Goal: Information Seeking & Learning: Learn about a topic

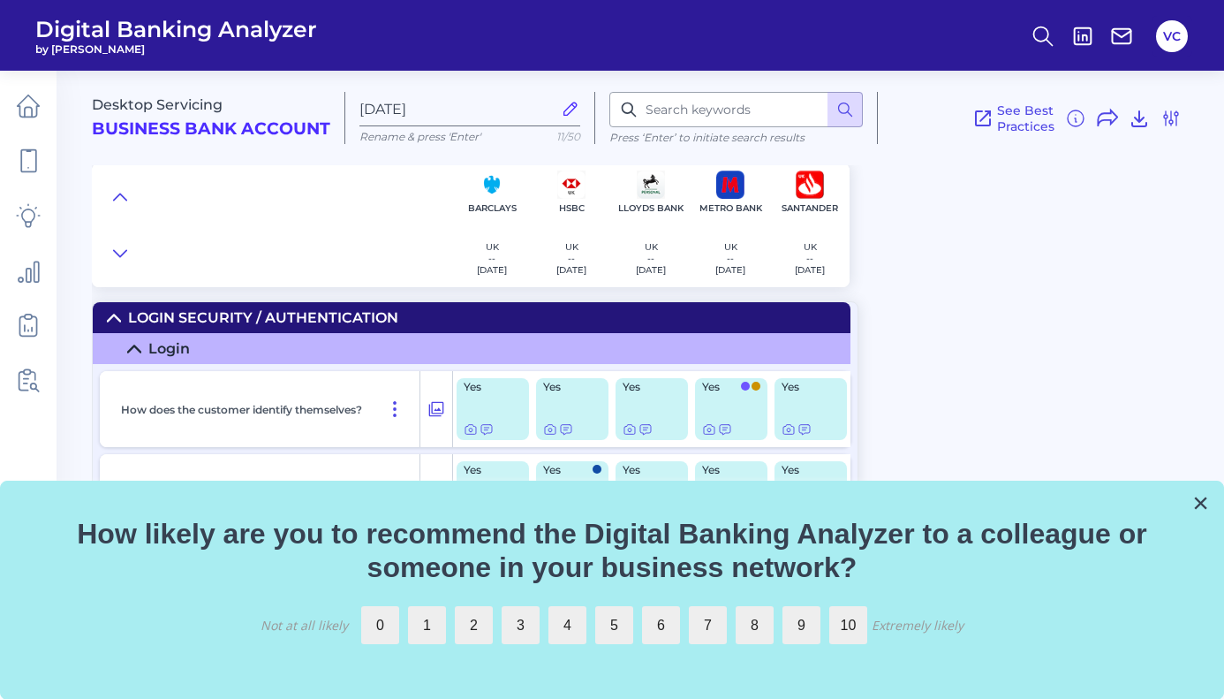
scroll to position [871, 0]
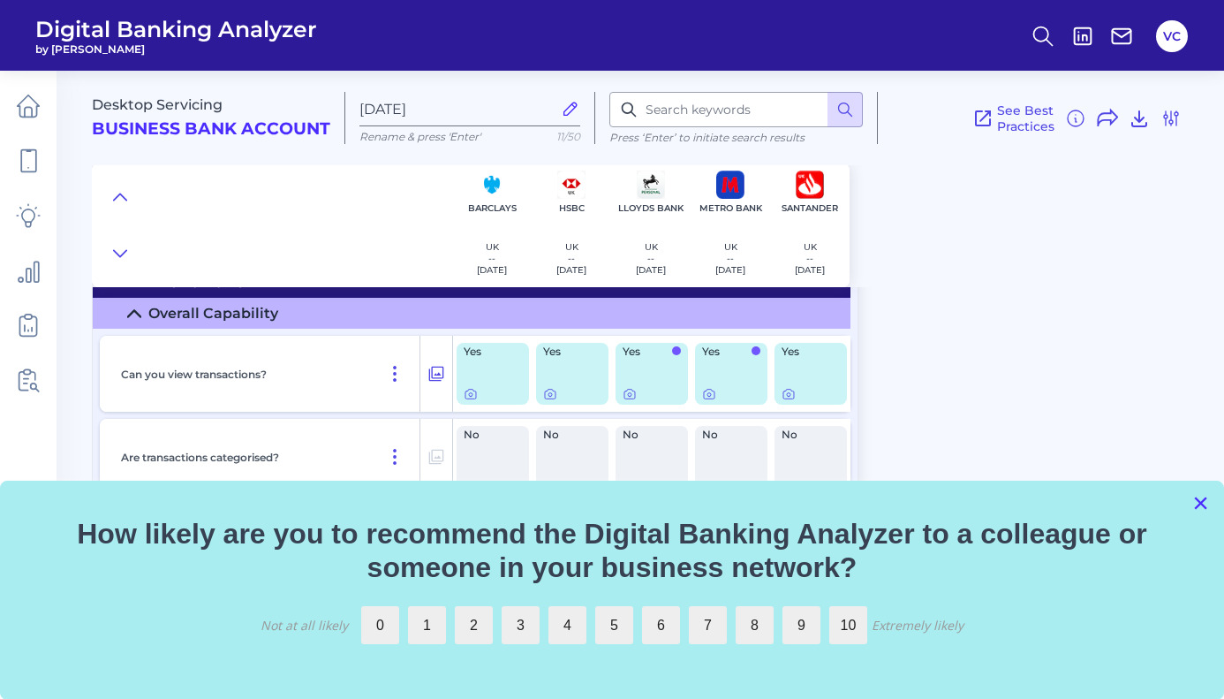
click at [1198, 502] on button "×" at bounding box center [1200, 502] width 17 height 28
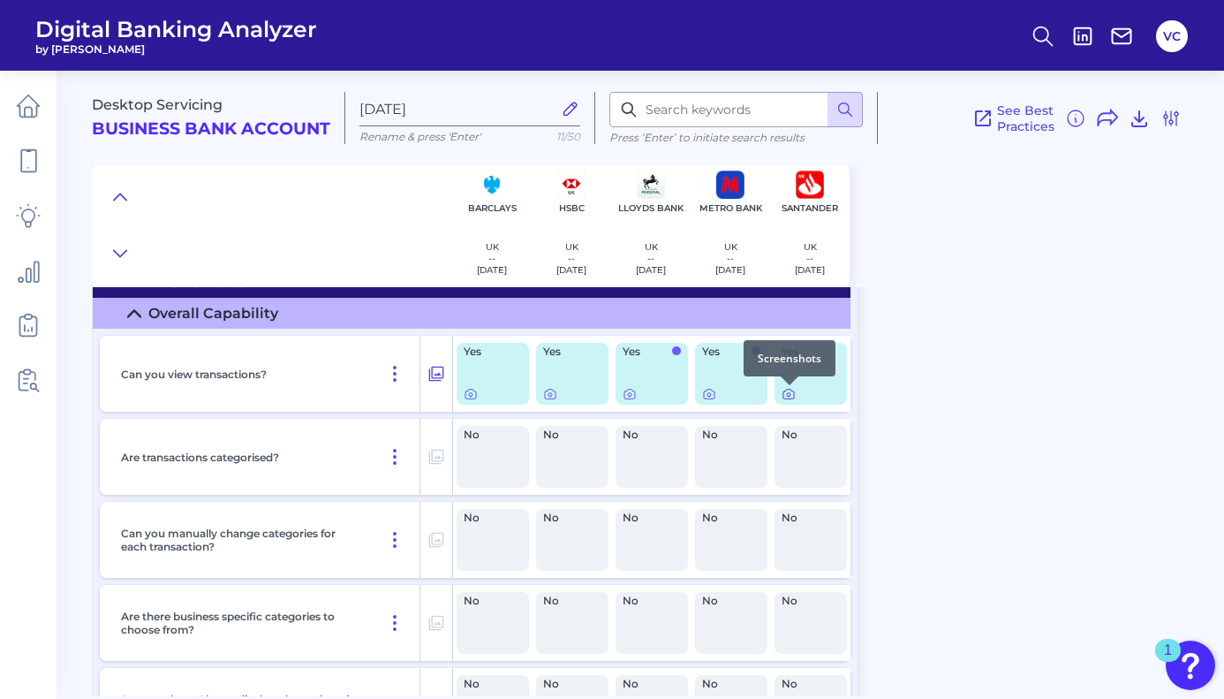
click at [790, 396] on icon at bounding box center [789, 394] width 14 height 14
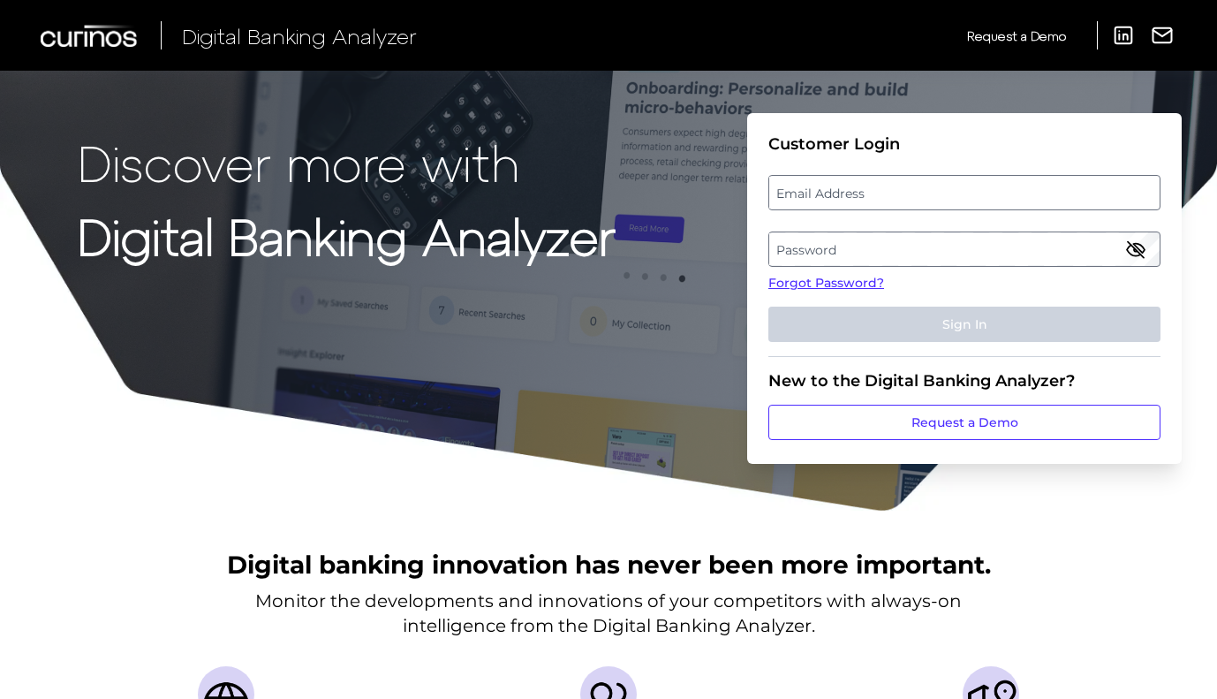
click at [877, 197] on label "Email Address" at bounding box center [963, 193] width 389 height 32
click at [877, 197] on input "email" at bounding box center [964, 192] width 392 height 35
type input "[DOMAIN_NAME][EMAIL_ADDRESS][DOMAIN_NAME]"
click at [829, 247] on label "Password" at bounding box center [963, 249] width 389 height 32
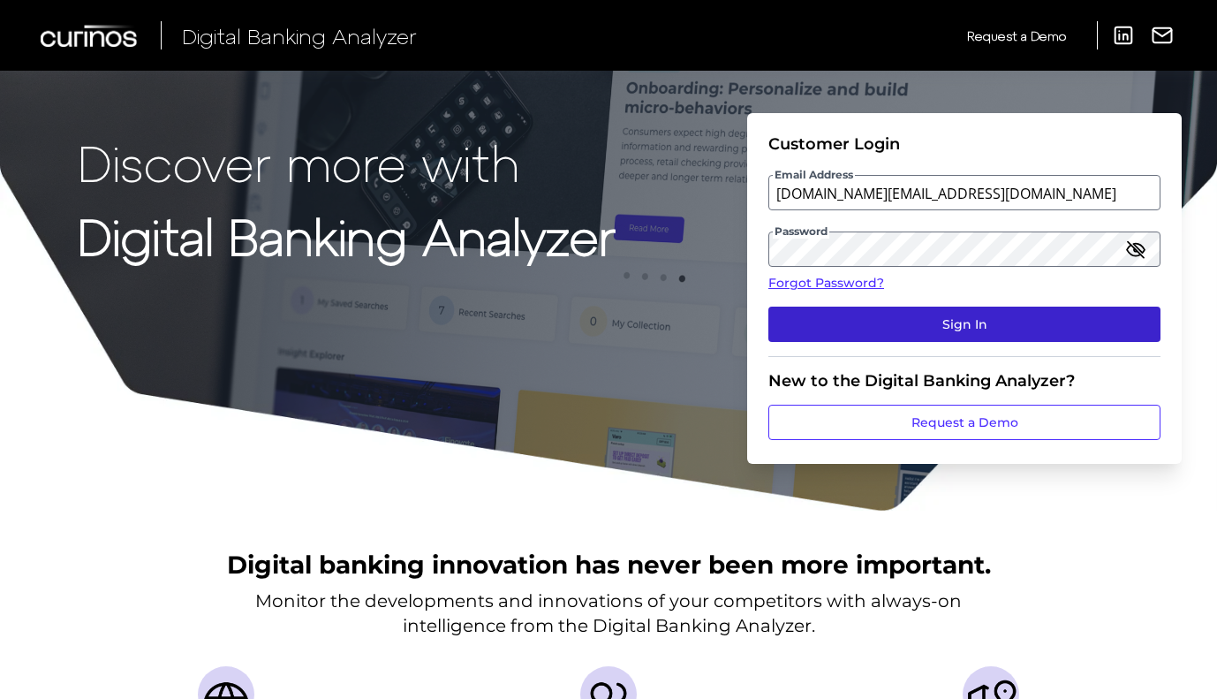
click at [835, 329] on button "Sign In" at bounding box center [964, 323] width 392 height 35
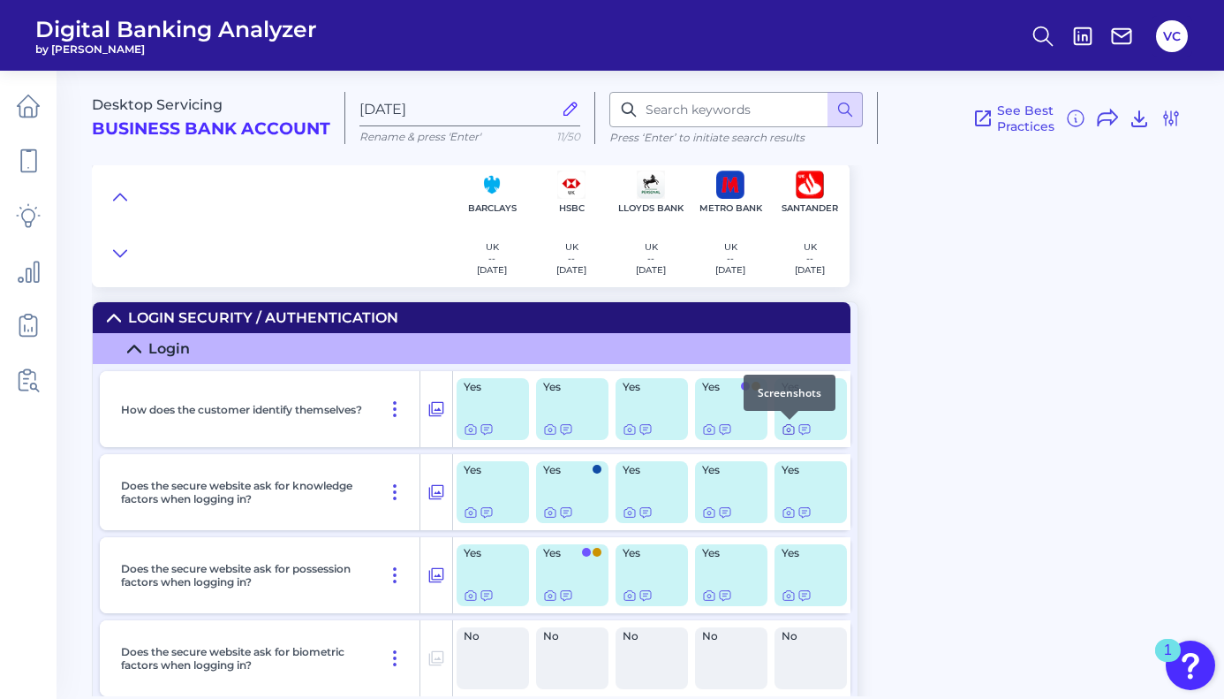
click at [785, 433] on icon at bounding box center [789, 429] width 14 height 14
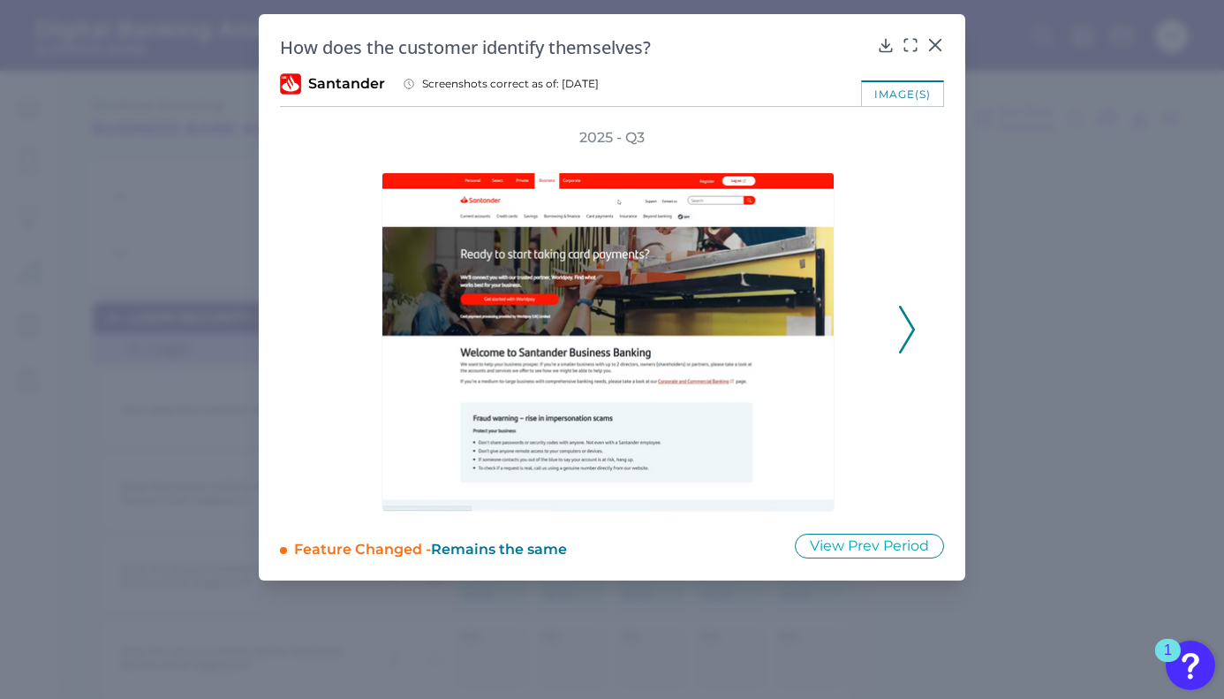
click at [913, 322] on icon at bounding box center [907, 330] width 16 height 48
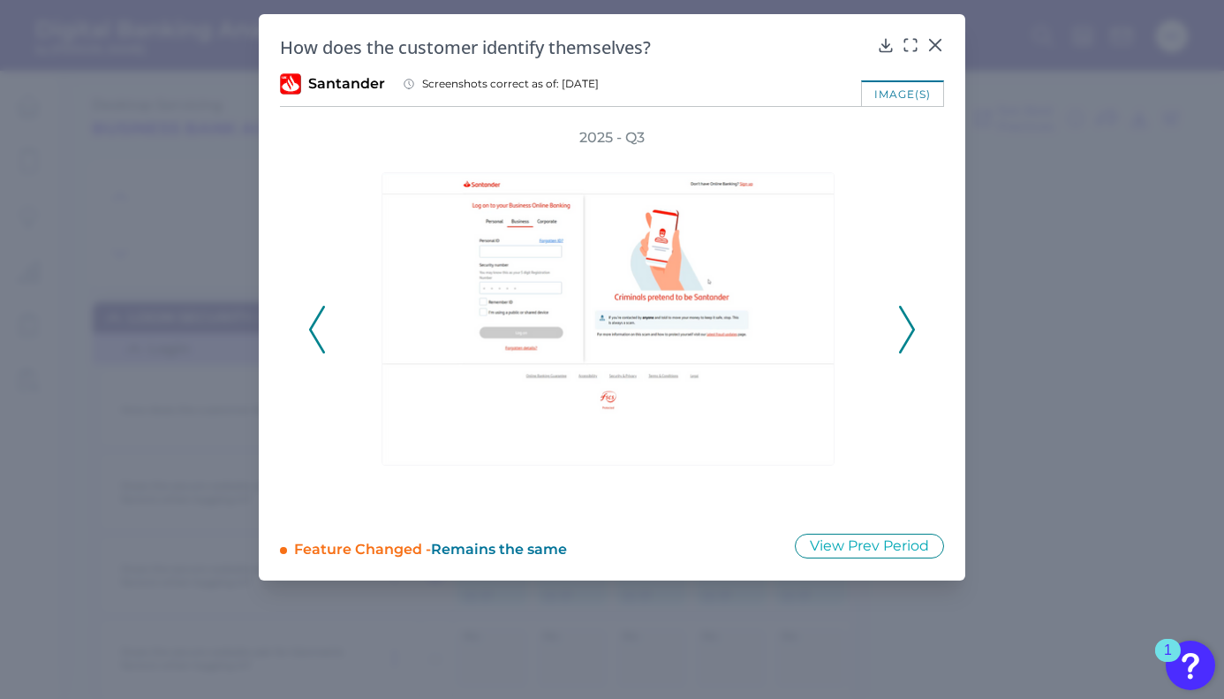
click at [913, 322] on icon at bounding box center [907, 330] width 16 height 48
click at [913, 322] on div "2025 - Q3" at bounding box center [612, 319] width 608 height 383
click at [941, 43] on icon at bounding box center [935, 45] width 18 height 18
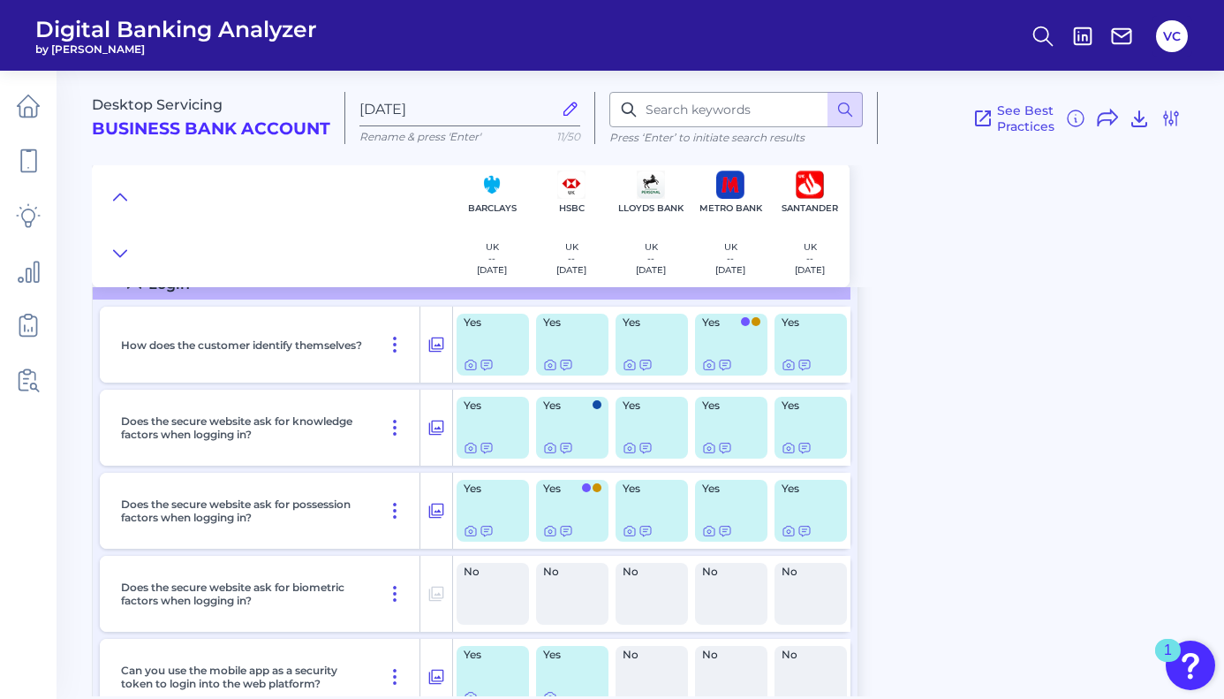
scroll to position [66, 0]
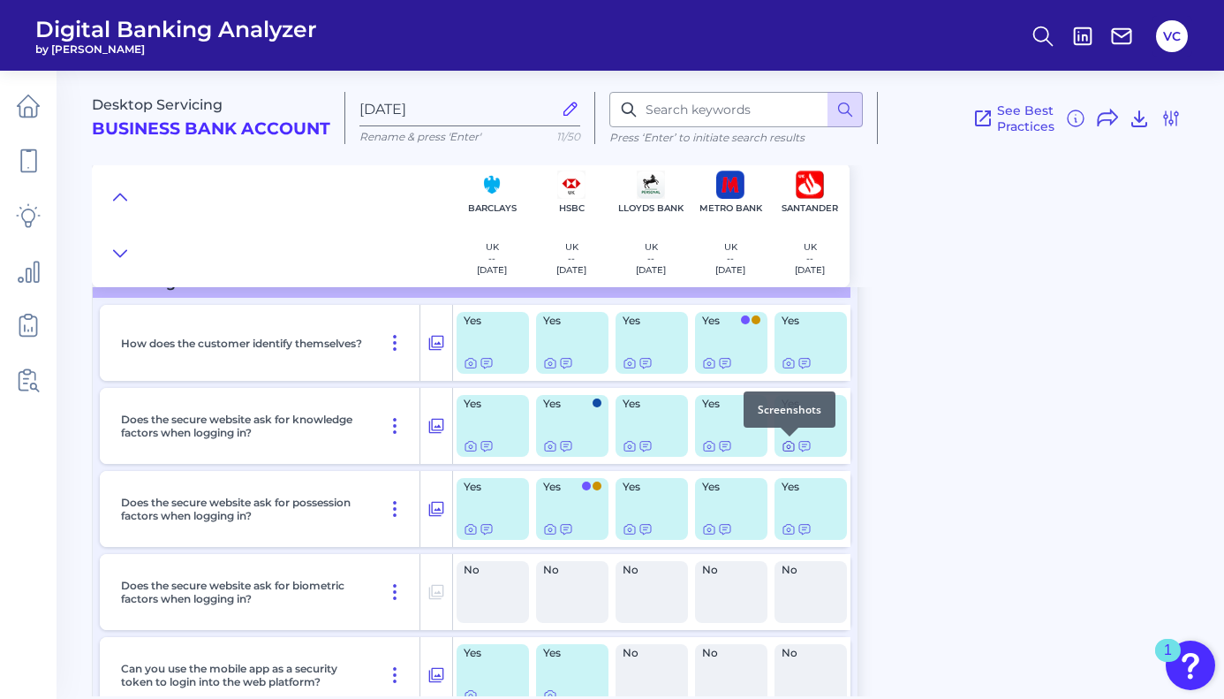
click at [787, 448] on icon at bounding box center [789, 446] width 14 height 14
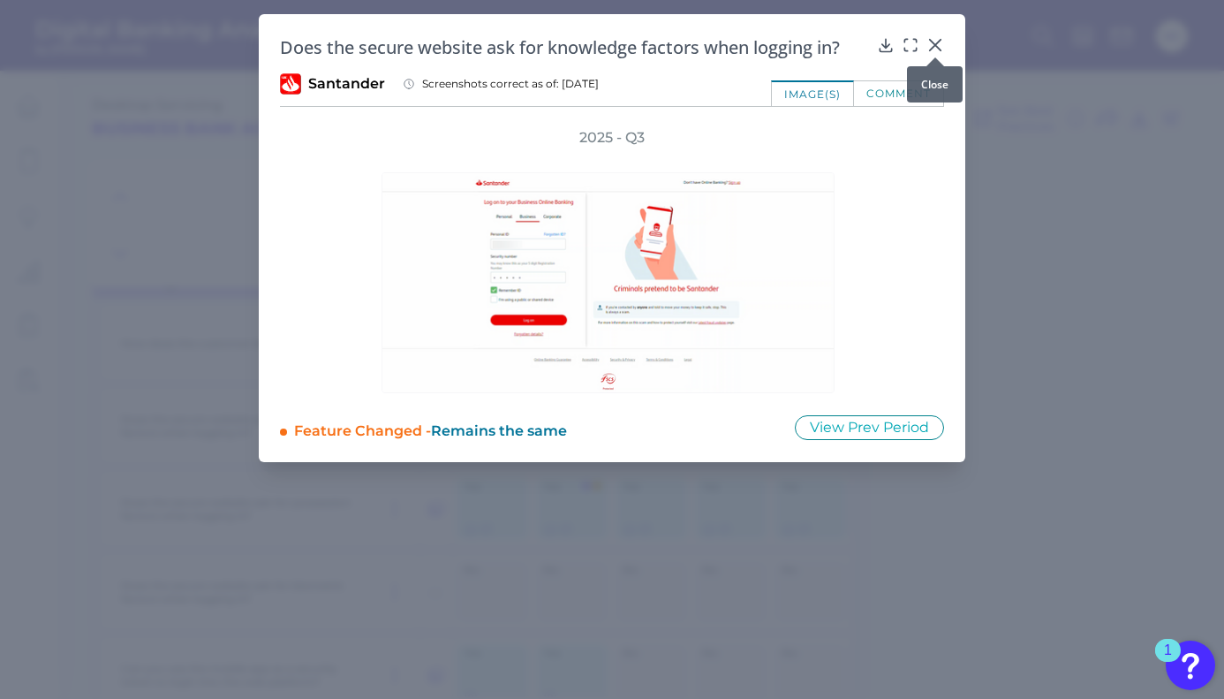
click at [935, 46] on icon at bounding box center [935, 45] width 11 height 11
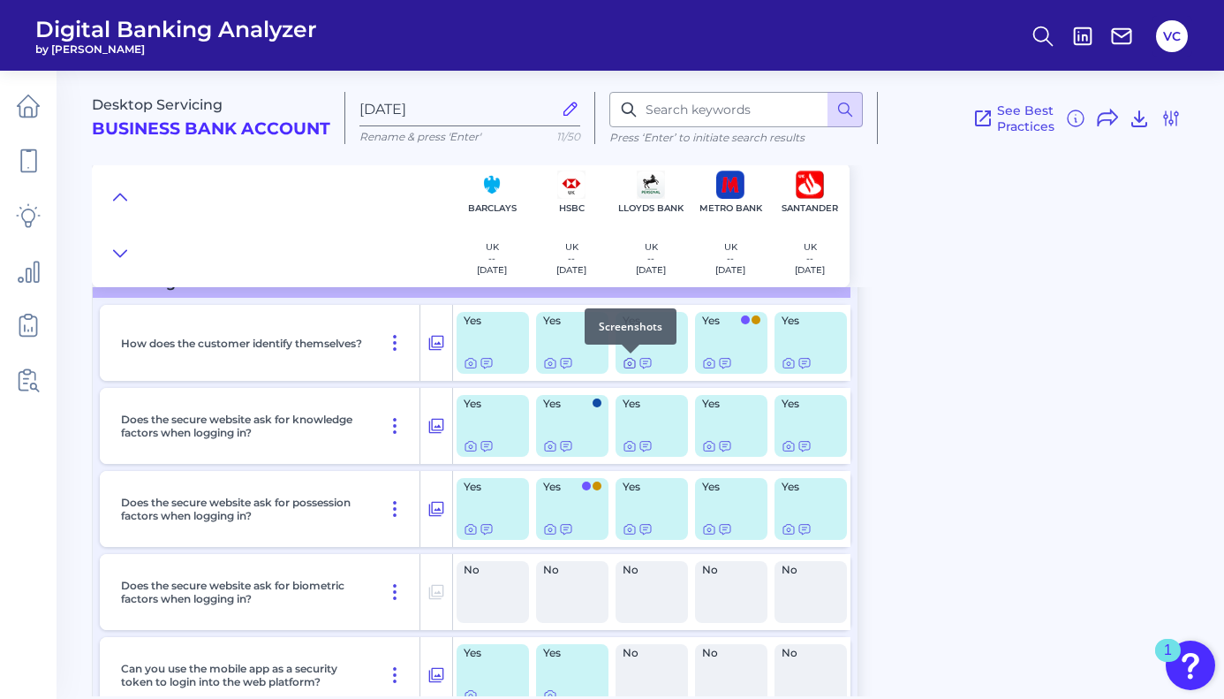
click at [631, 363] on icon at bounding box center [630, 364] width 4 height 4
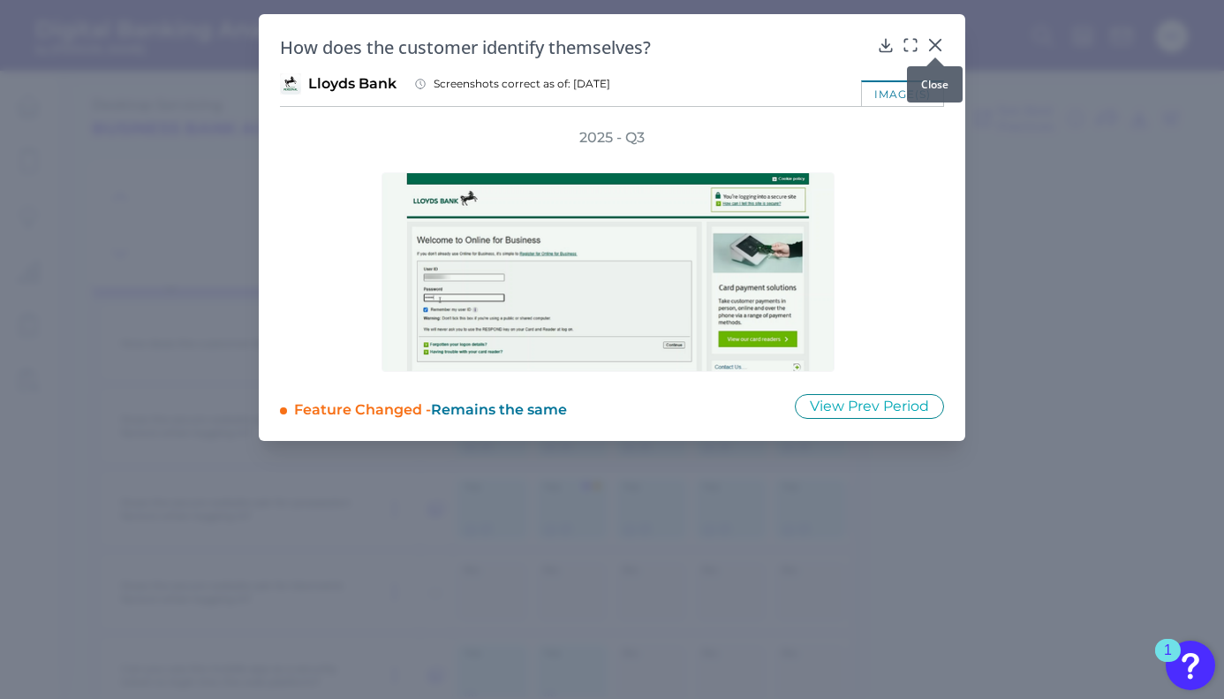
click at [937, 42] on icon at bounding box center [935, 45] width 11 height 11
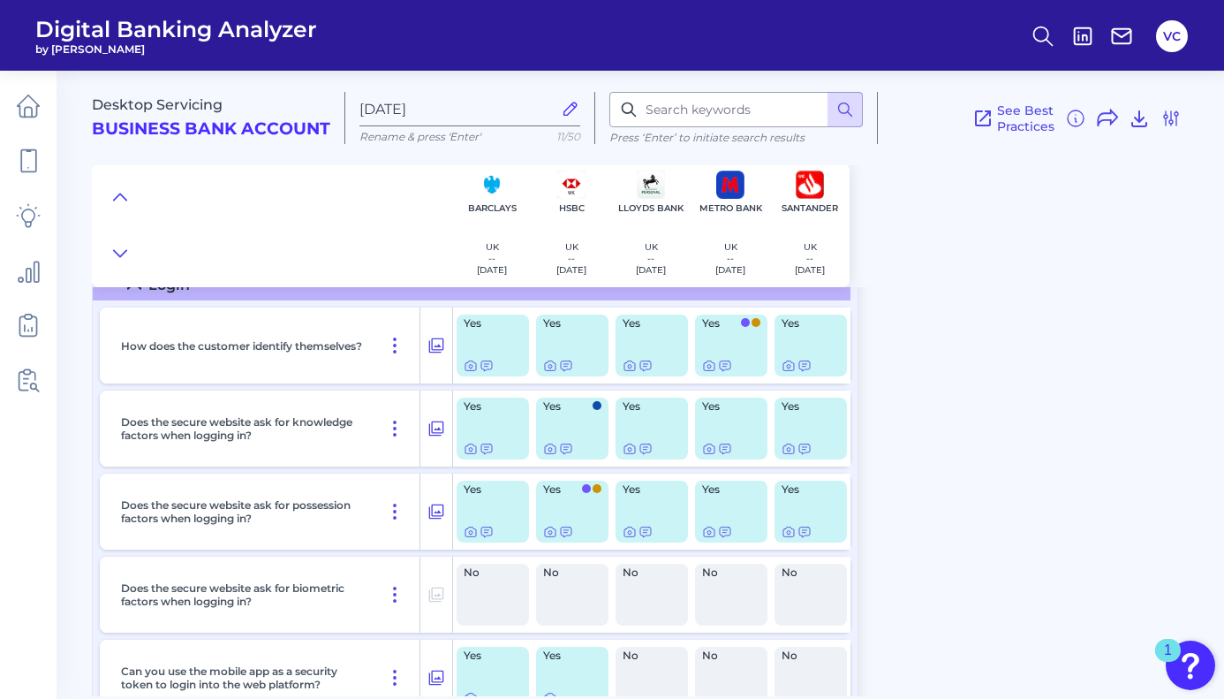
scroll to position [0, 0]
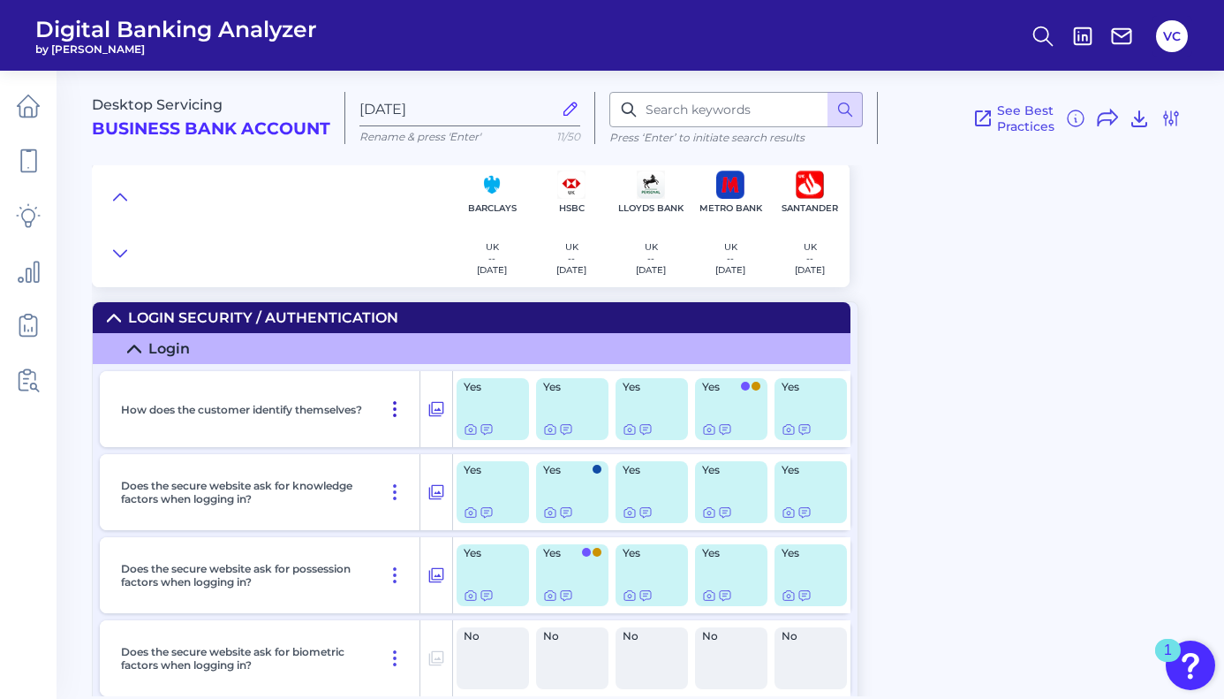
click at [392, 405] on icon at bounding box center [394, 408] width 21 height 21
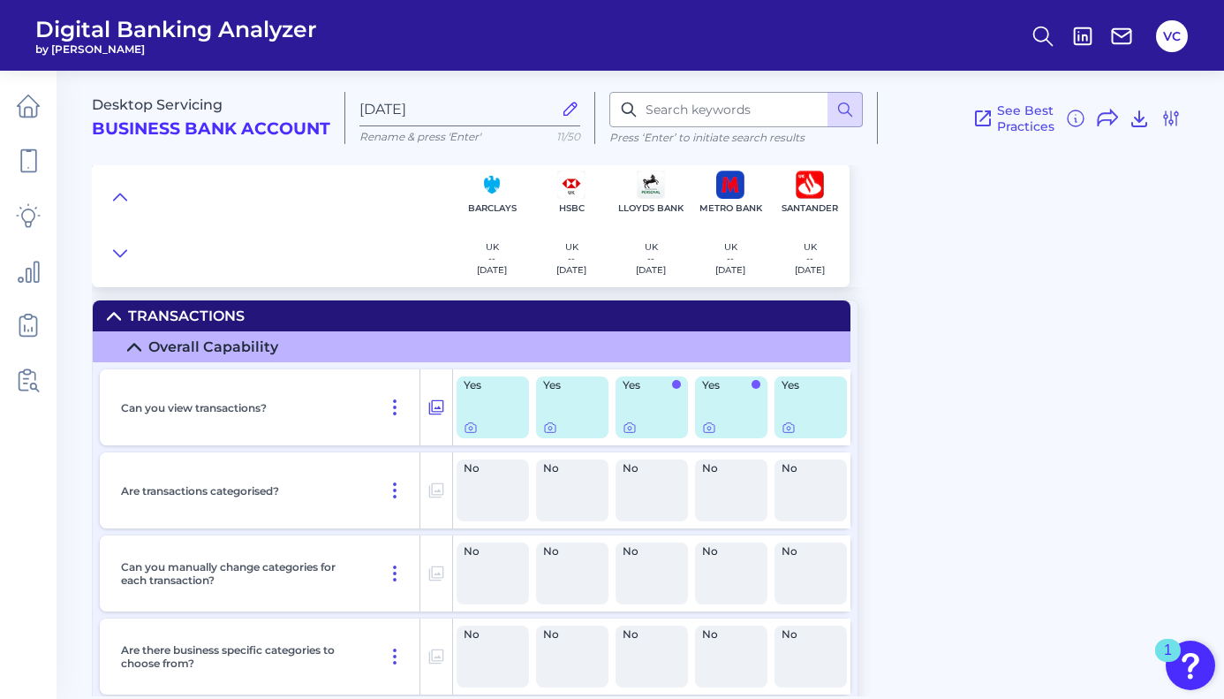
scroll to position [840, 0]
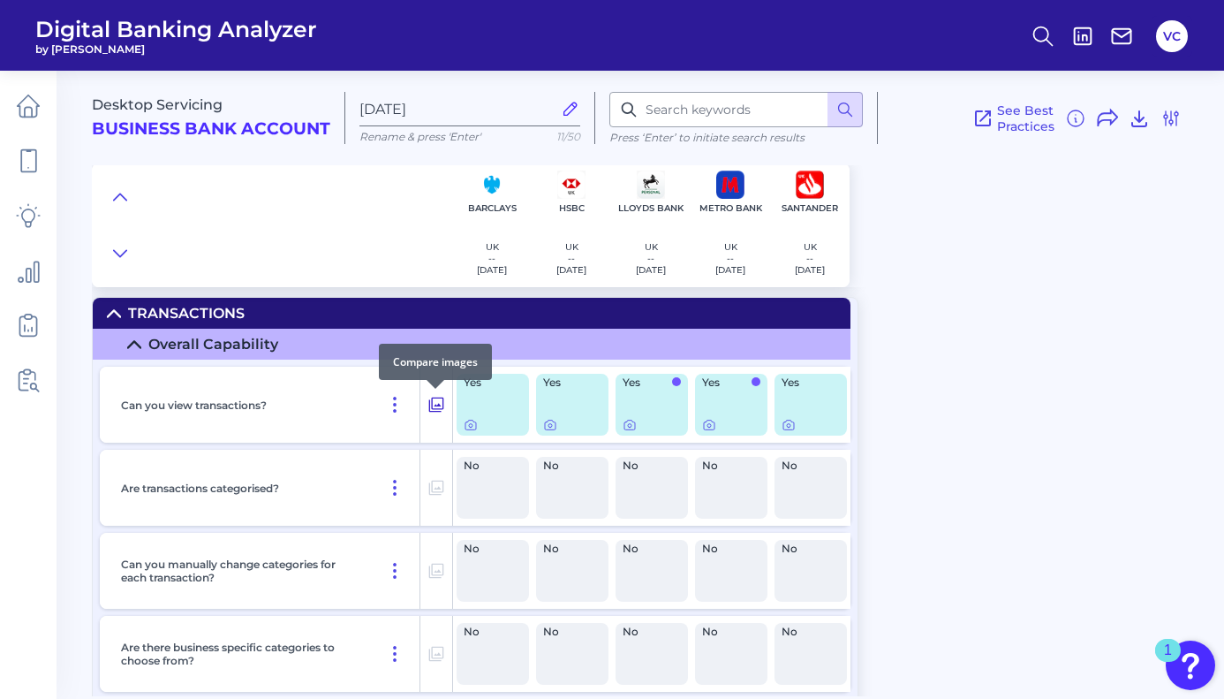
click at [436, 412] on icon at bounding box center [436, 404] width 18 height 21
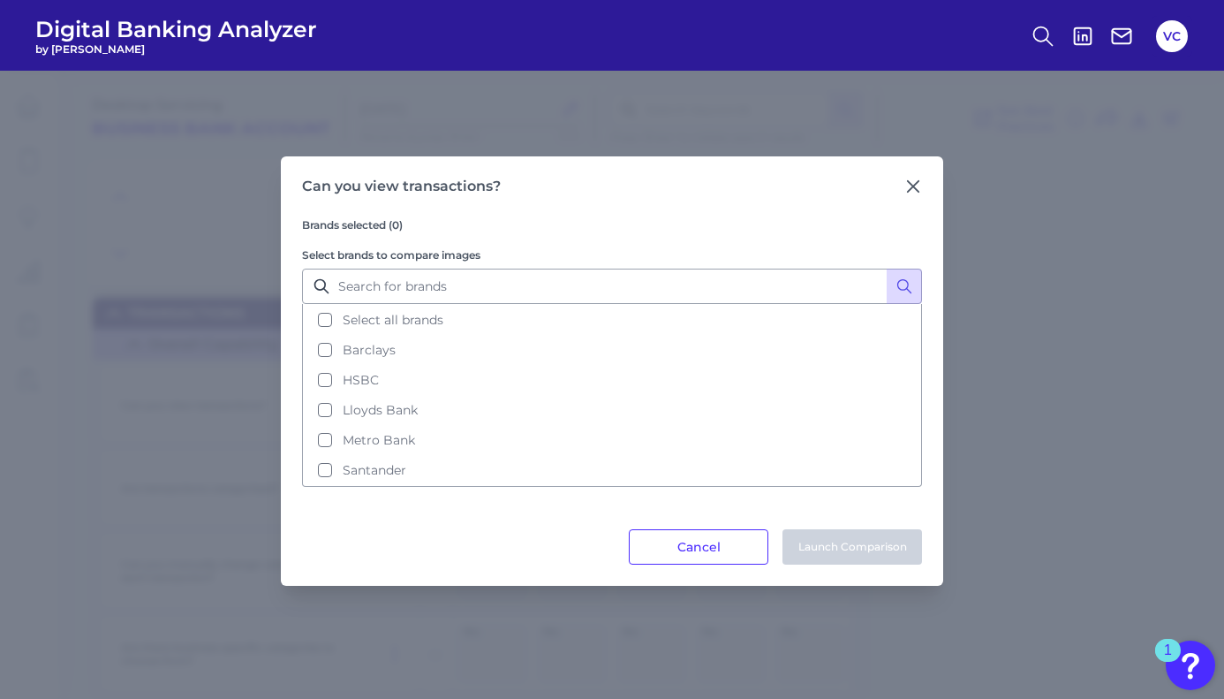
click at [907, 200] on div "Brands selected (0) Select brands to compare images Select all brands Barclays …" at bounding box center [612, 362] width 620 height 334
click at [913, 194] on div at bounding box center [913, 203] width 18 height 18
click at [914, 180] on icon at bounding box center [913, 187] width 18 height 18
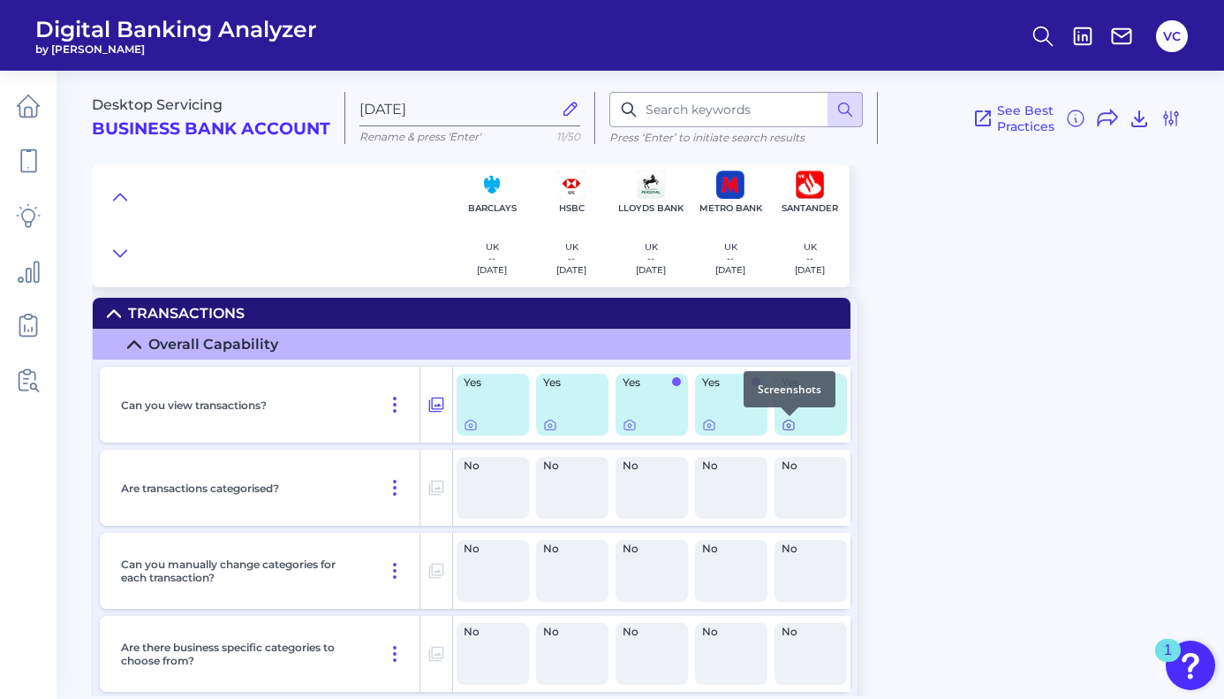
click at [785, 430] on icon at bounding box center [789, 425] width 14 height 14
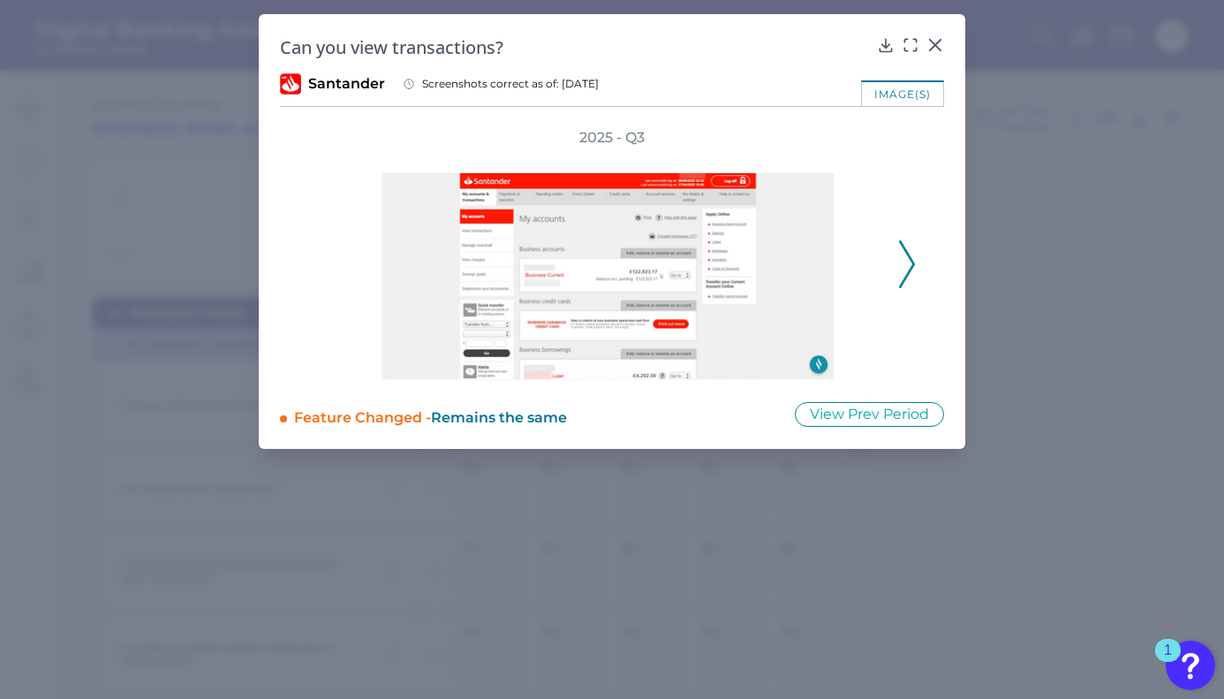
click at [915, 256] on button at bounding box center [907, 264] width 18 height 48
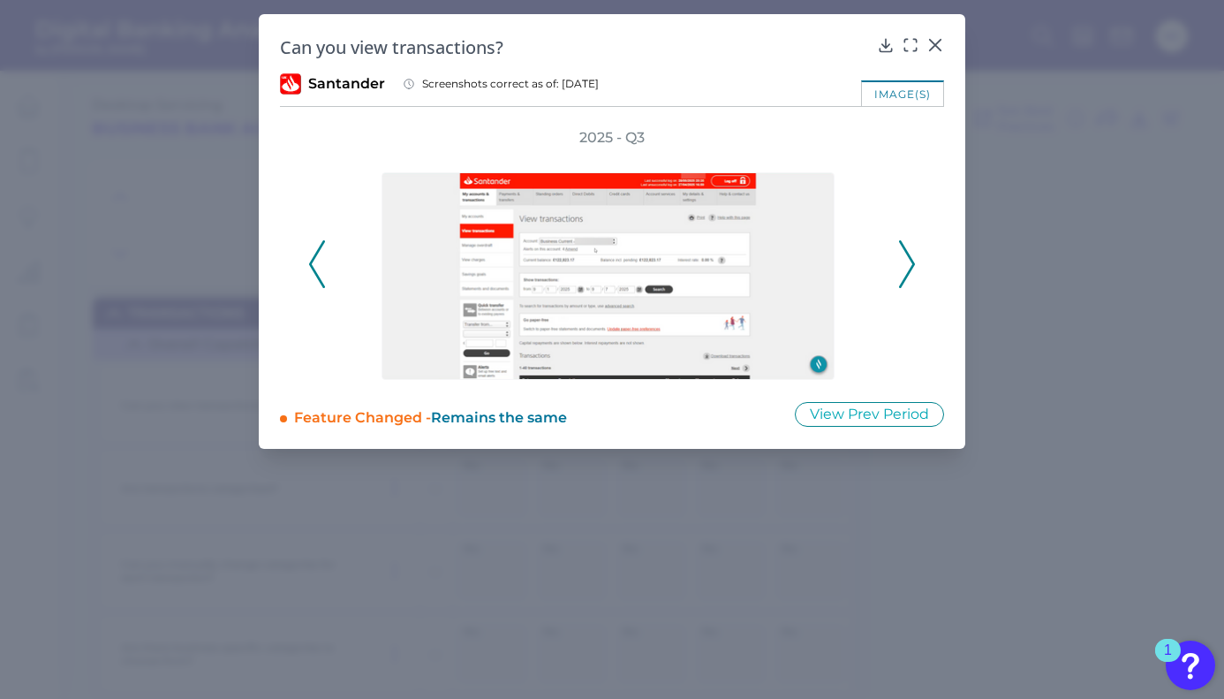
click at [915, 256] on button at bounding box center [907, 264] width 18 height 48
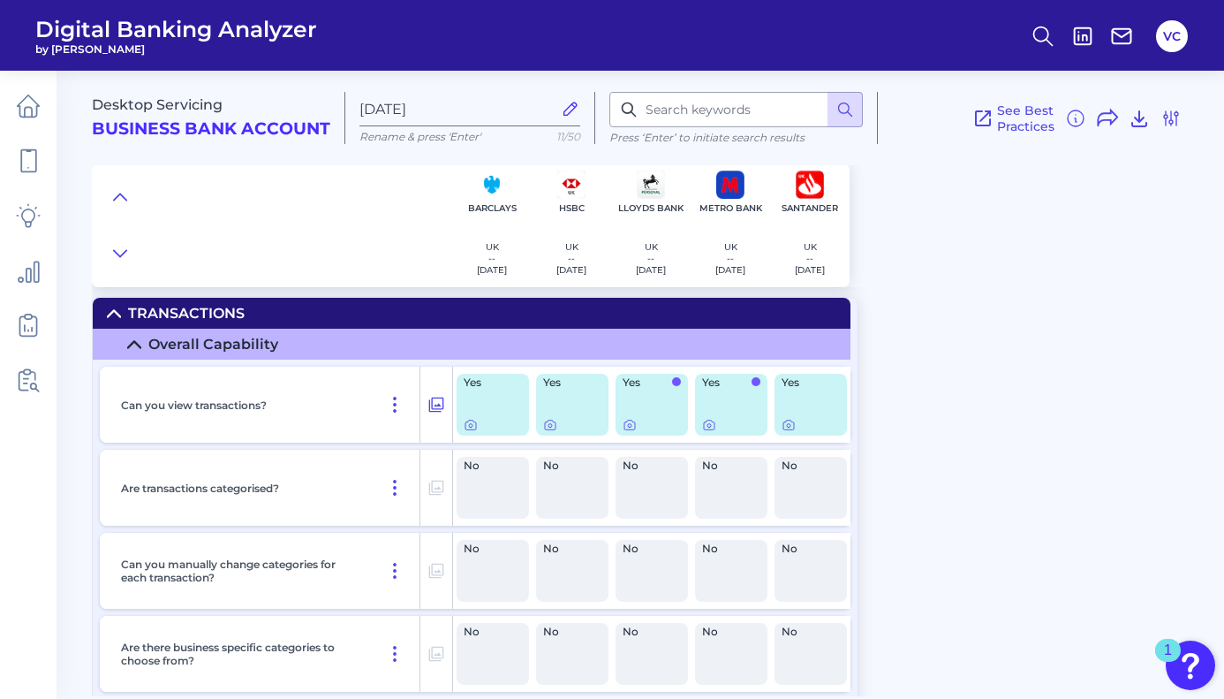
click at [708, 434] on div "Yes" at bounding box center [731, 405] width 72 height 62
click at [708, 427] on icon at bounding box center [709, 426] width 4 height 4
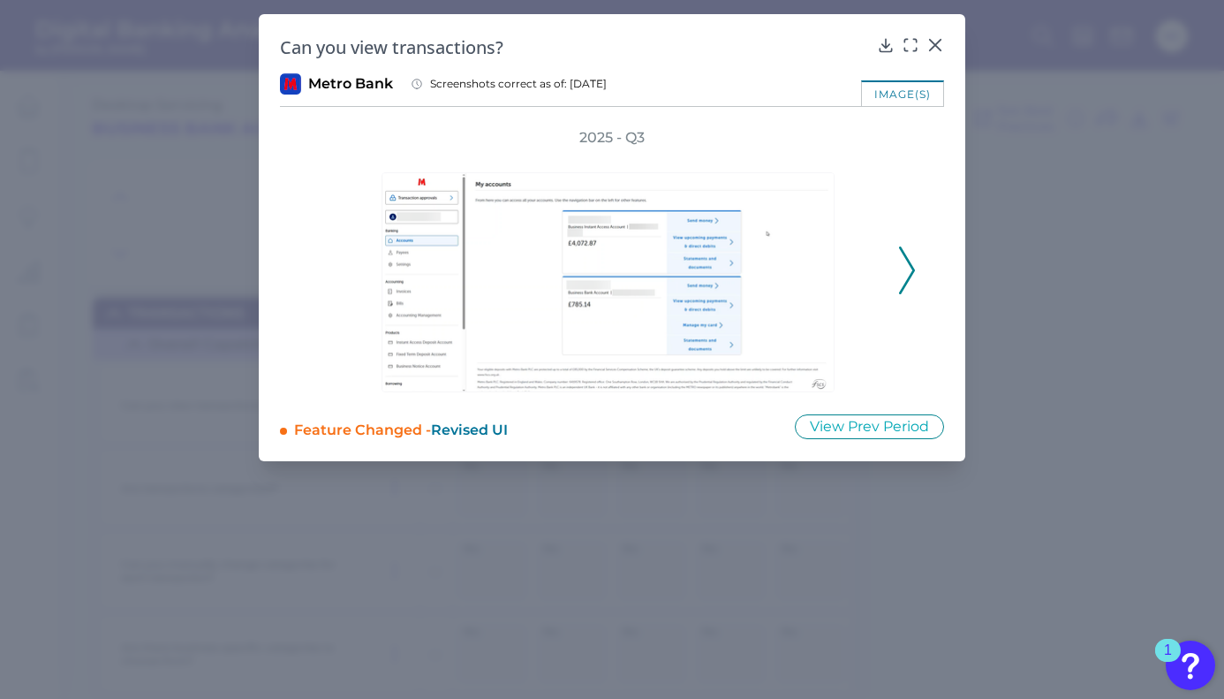
click at [909, 265] on icon at bounding box center [907, 270] width 16 height 48
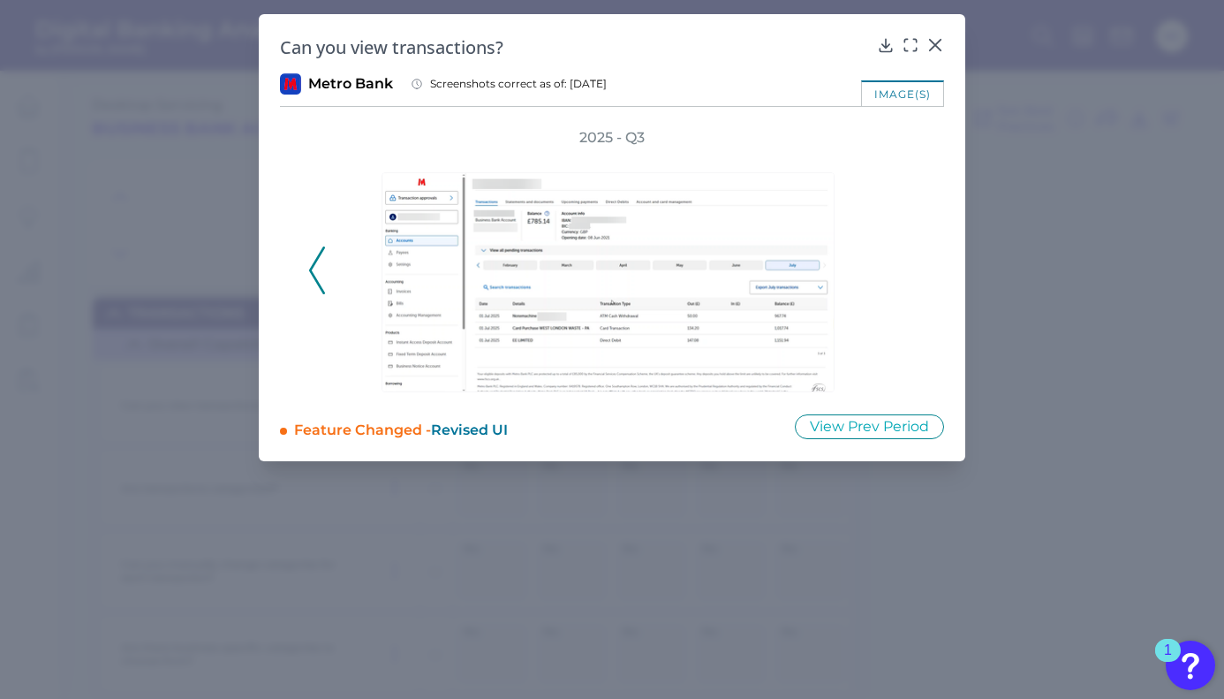
click at [909, 265] on div "2025 - Q3" at bounding box center [612, 260] width 608 height 264
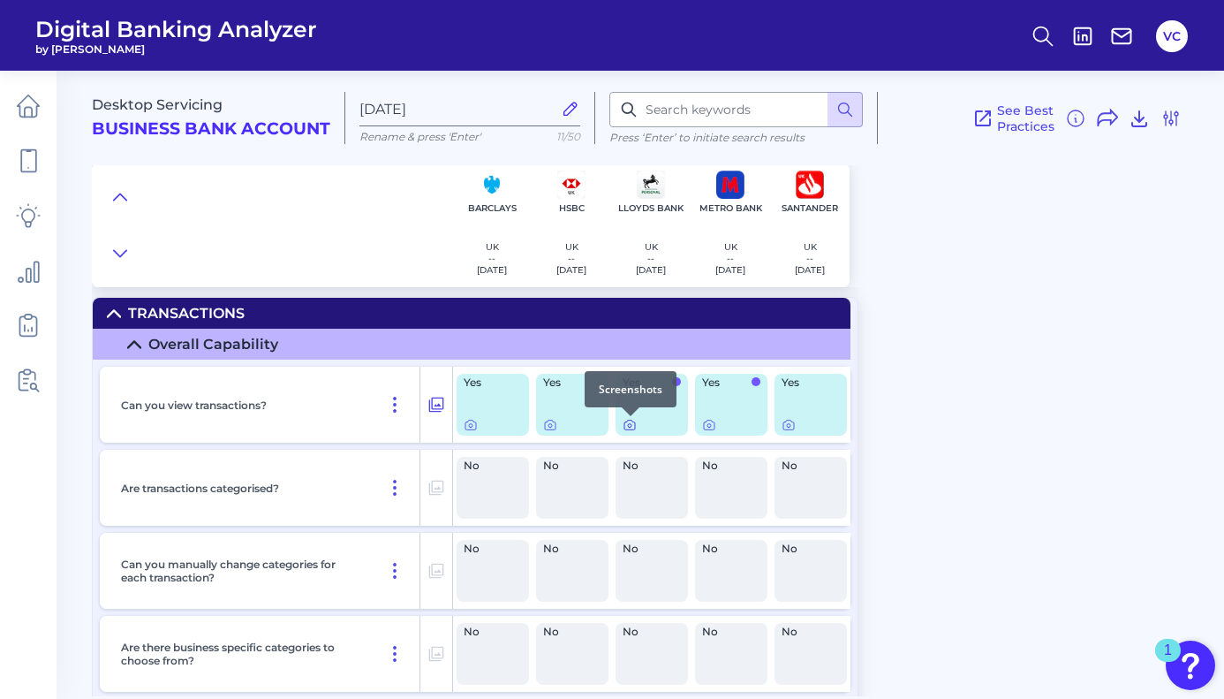
click at [631, 428] on icon at bounding box center [630, 425] width 14 height 14
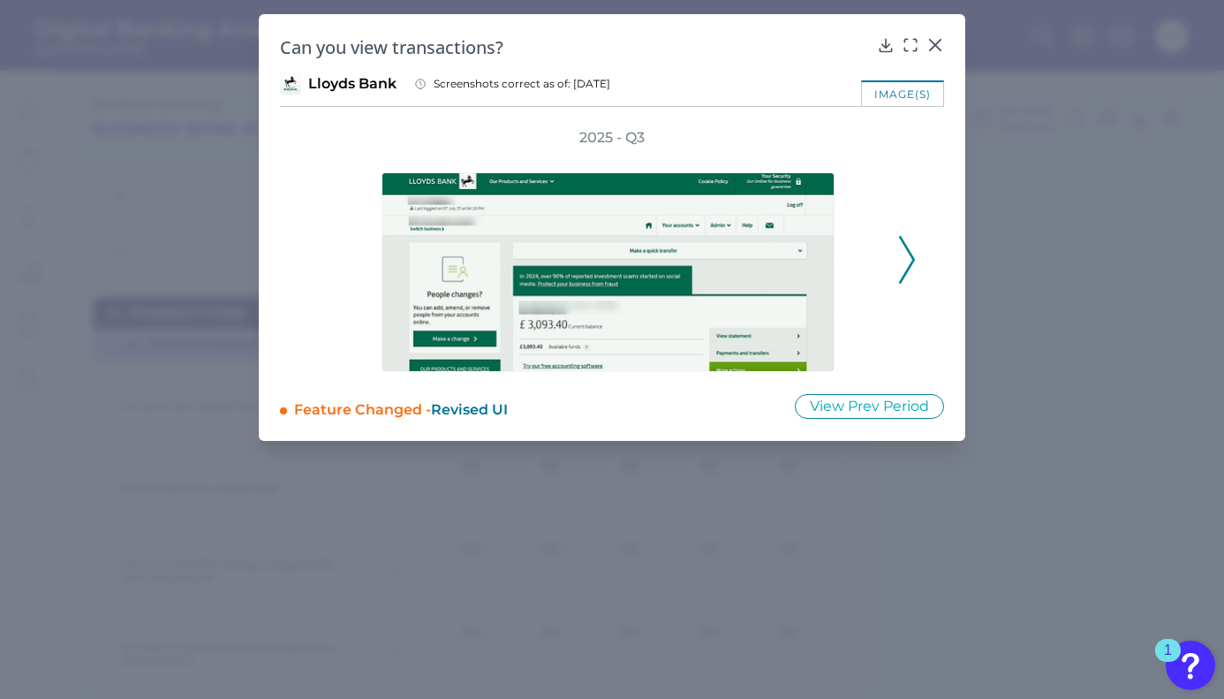
click at [912, 261] on polyline at bounding box center [906, 259] width 13 height 45
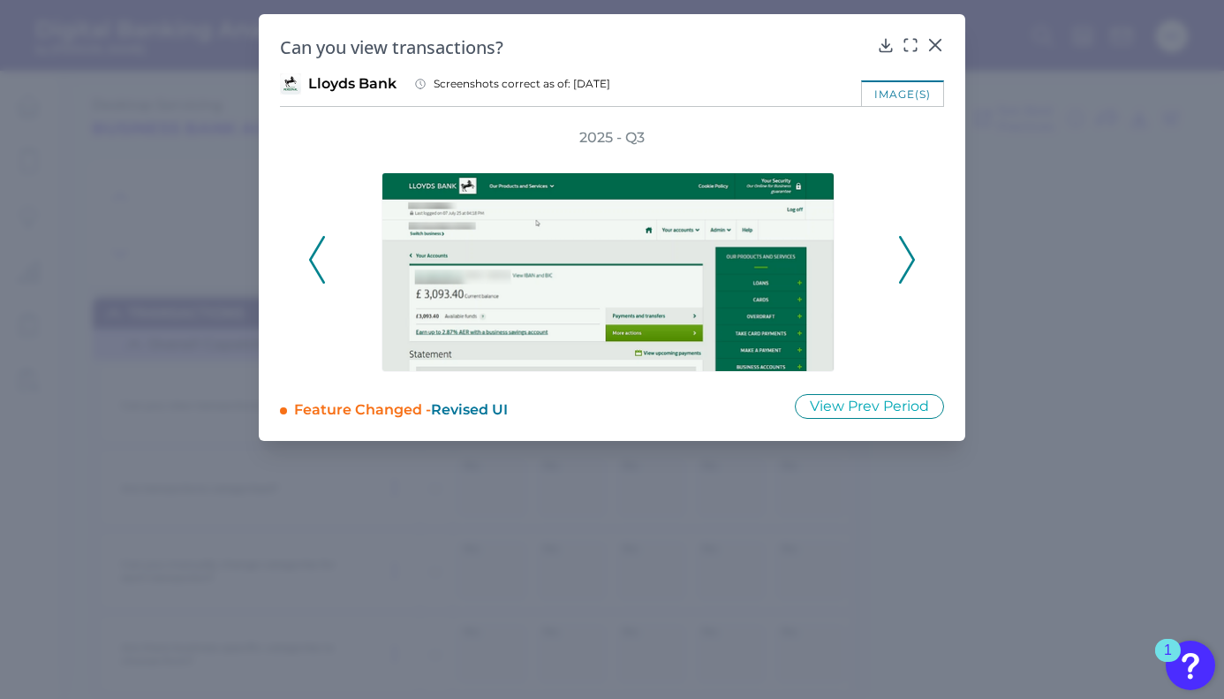
click at [912, 261] on polyline at bounding box center [906, 259] width 13 height 45
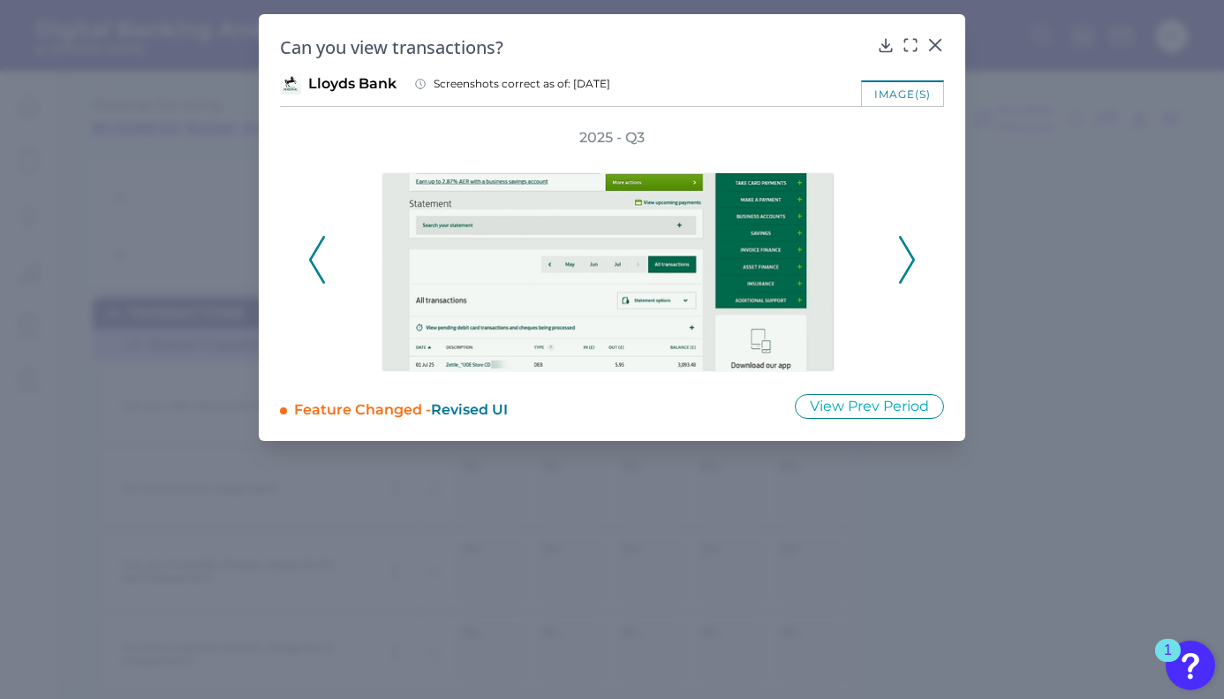
click at [912, 261] on polyline at bounding box center [906, 259] width 13 height 45
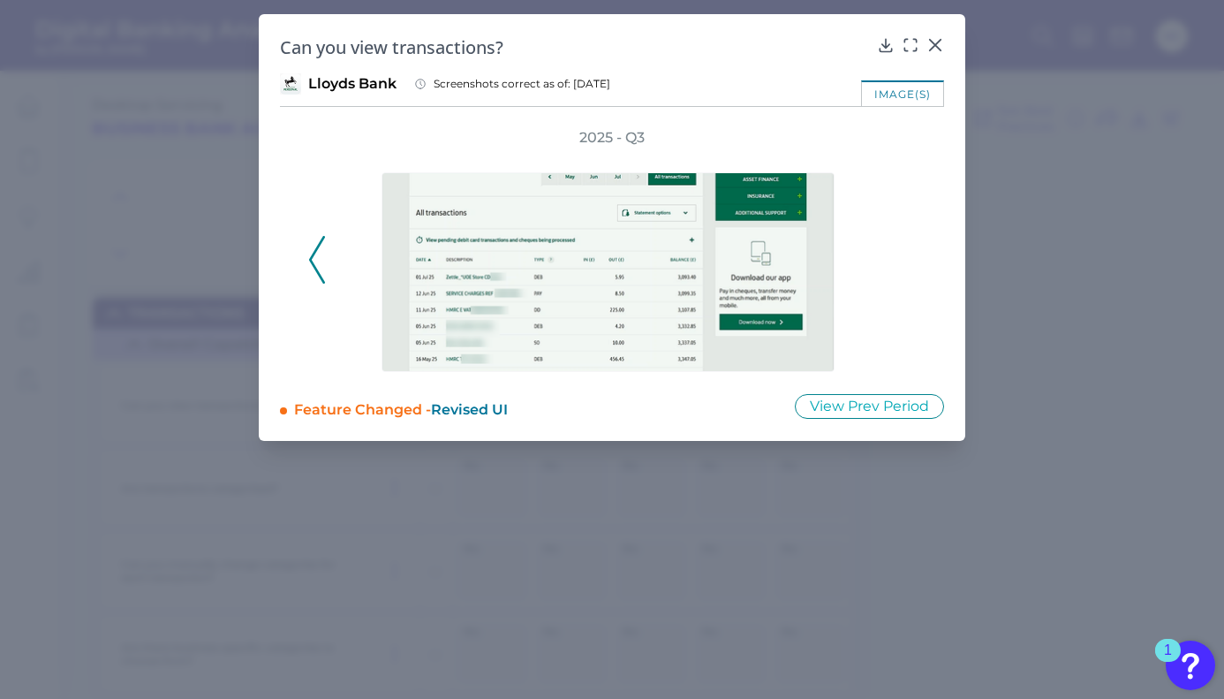
click at [912, 261] on div "2025 - Q3" at bounding box center [612, 250] width 608 height 244
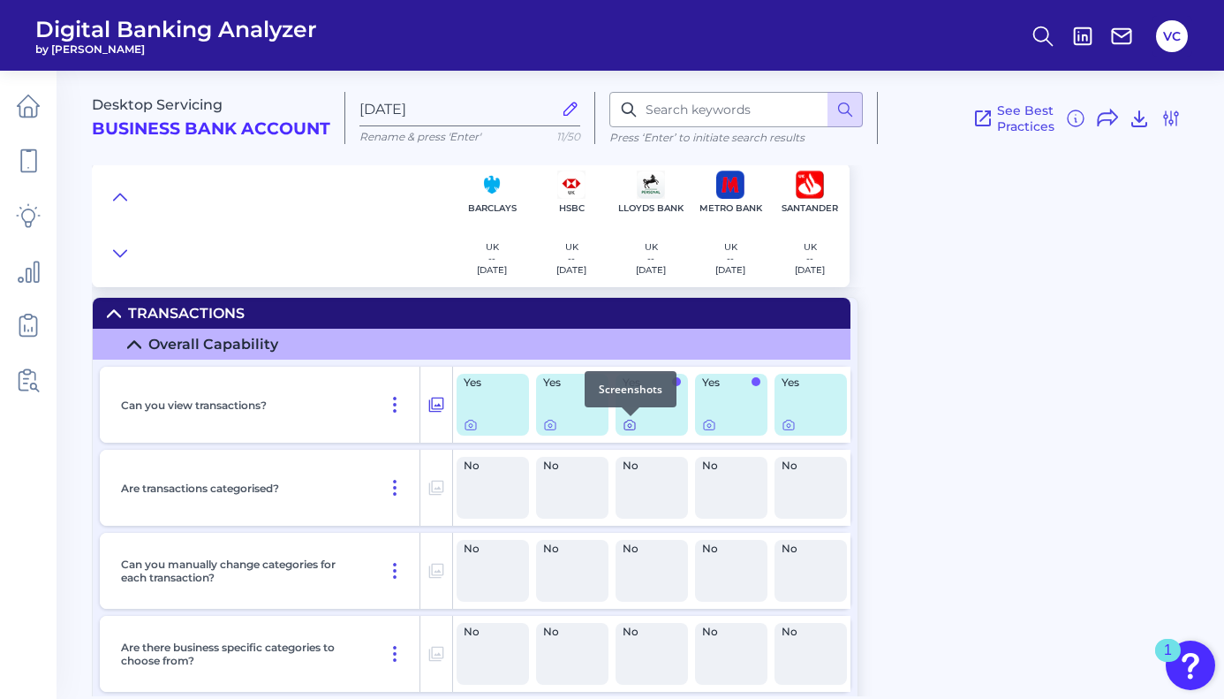
click at [631, 428] on icon at bounding box center [630, 425] width 14 height 14
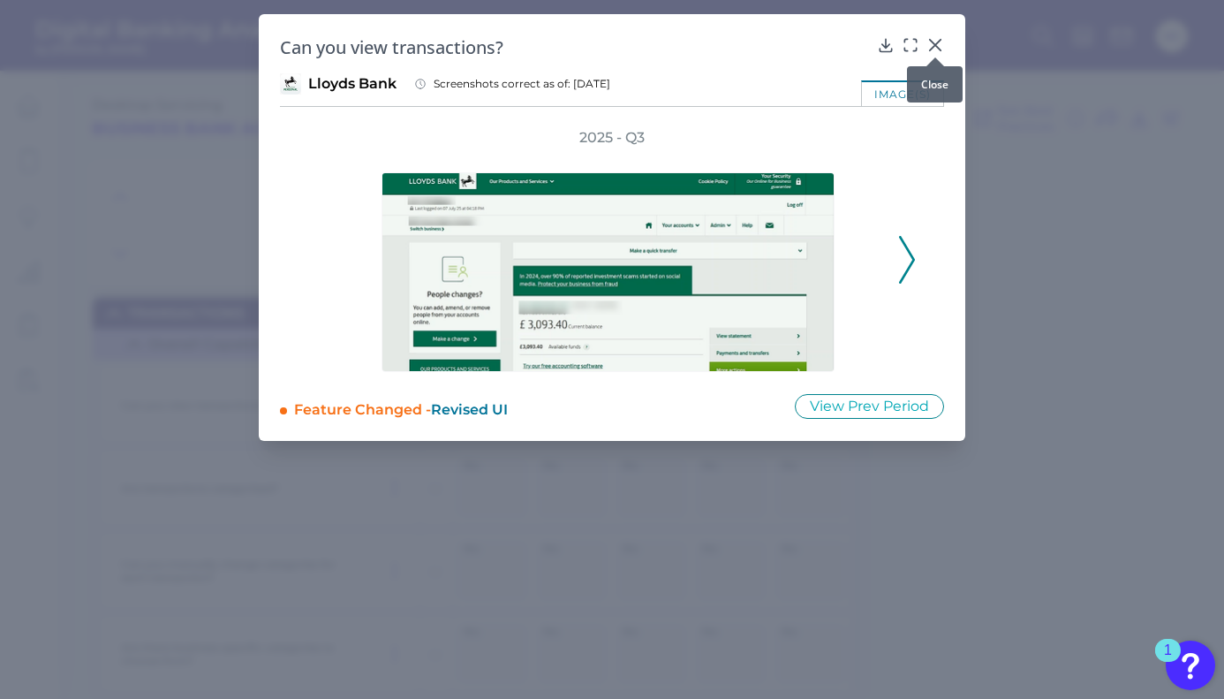
click at [933, 46] on icon at bounding box center [935, 45] width 11 height 11
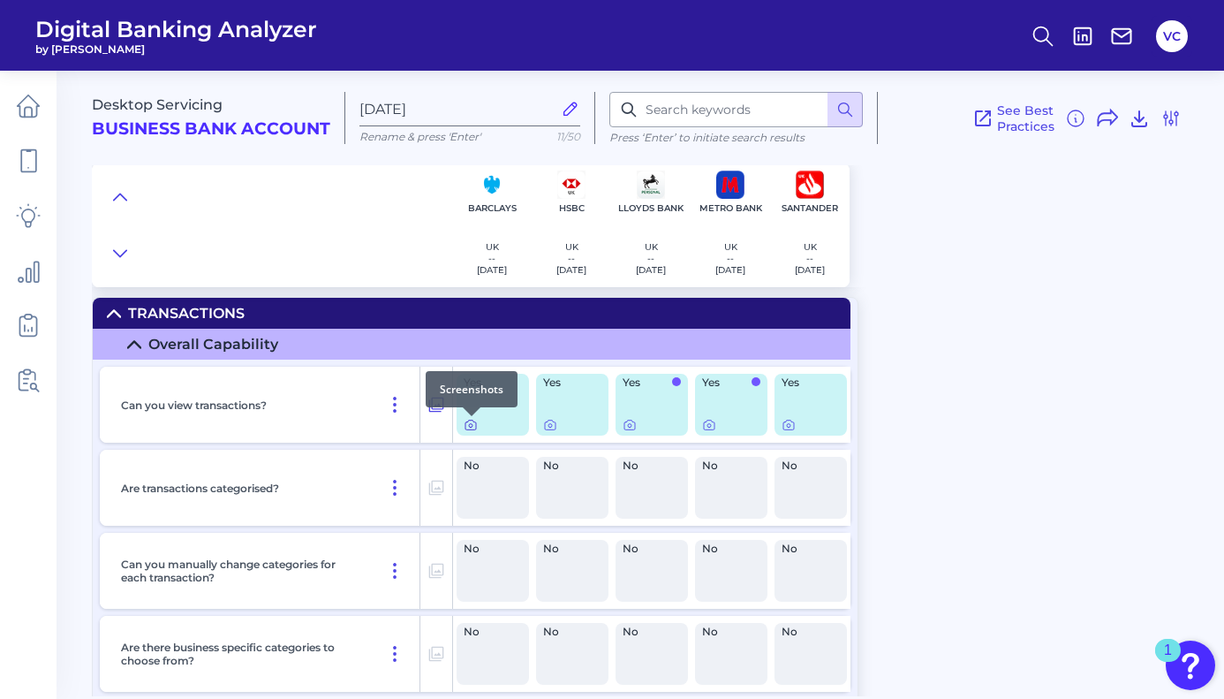
click at [467, 428] on icon at bounding box center [471, 425] width 14 height 14
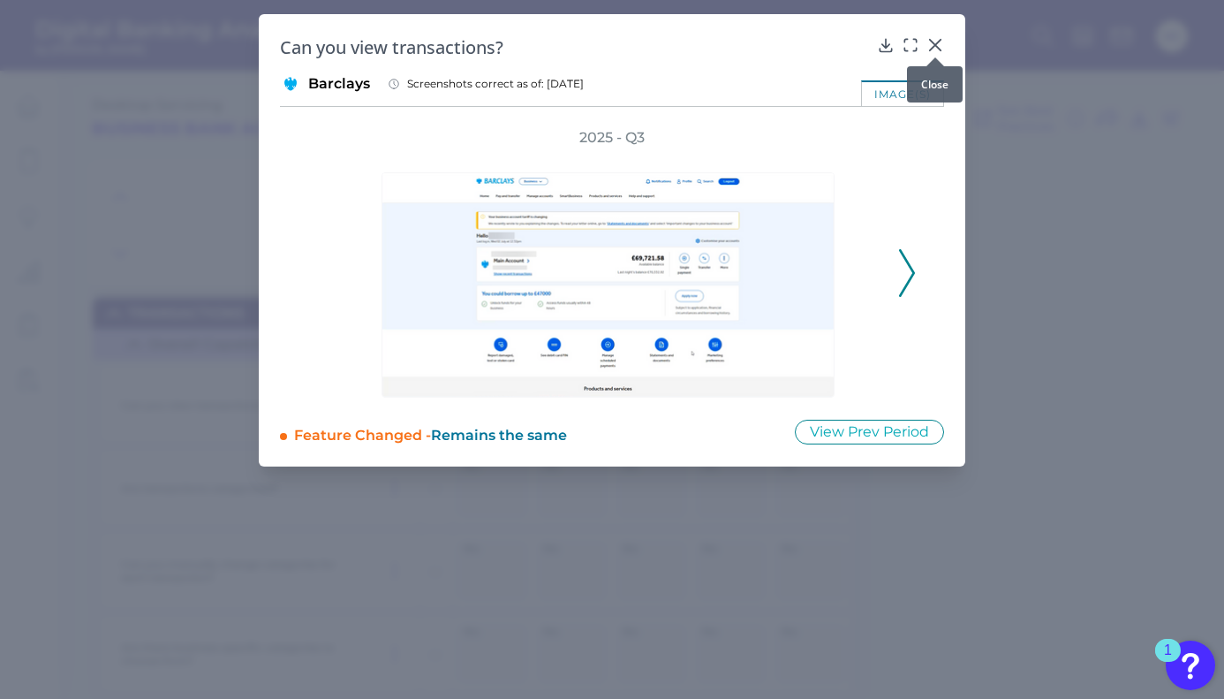
click at [935, 41] on icon at bounding box center [935, 45] width 18 height 18
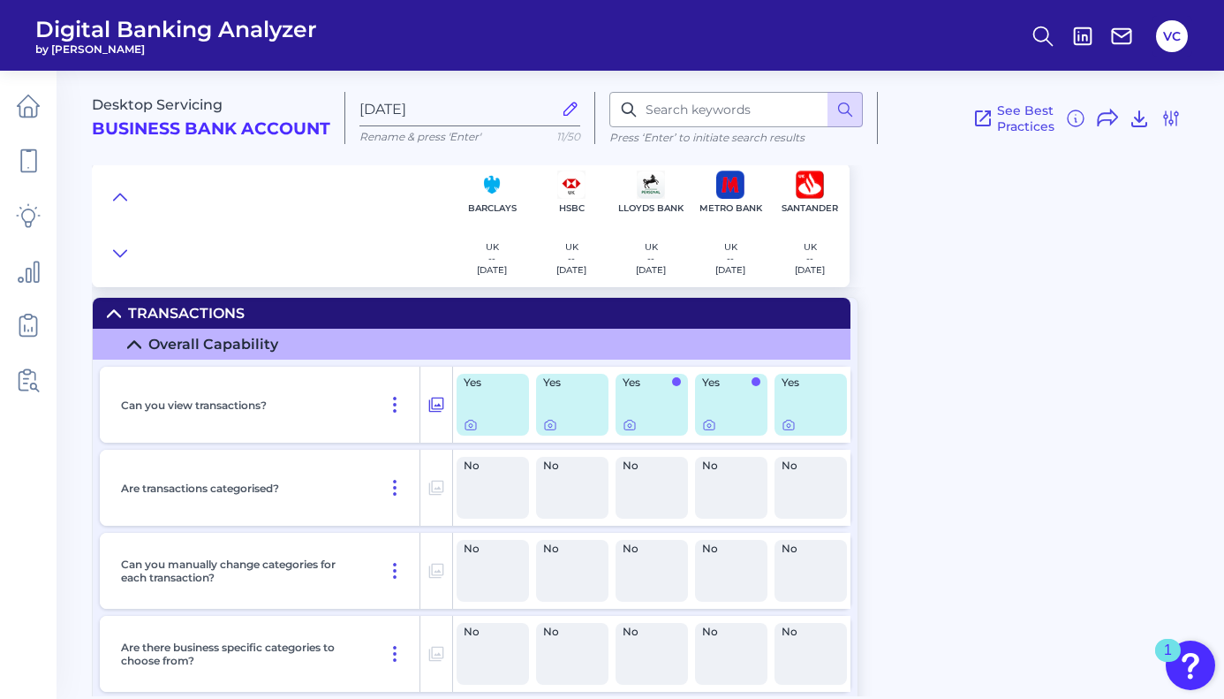
click at [567, 110] on icon at bounding box center [570, 108] width 19 height 19
click at [552, 110] on input "[DATE]" at bounding box center [455, 109] width 193 height 17
click at [231, 129] on h2 "Business Bank Account" at bounding box center [211, 129] width 238 height 20
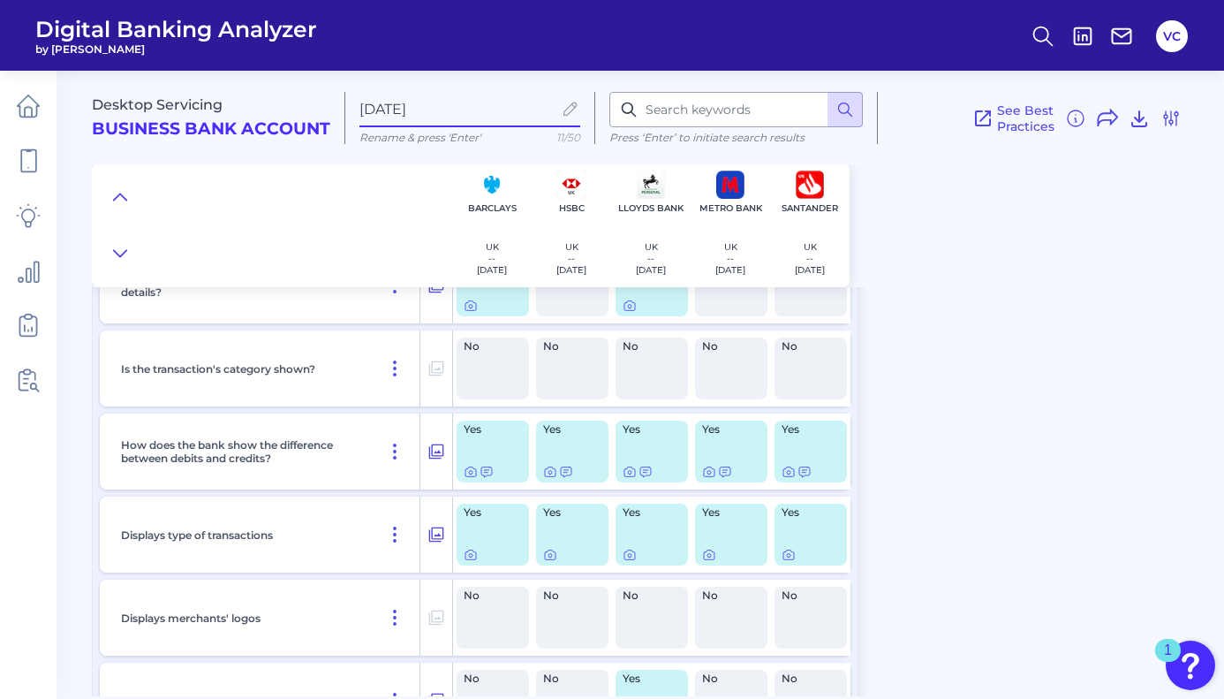
scroll to position [1951, 0]
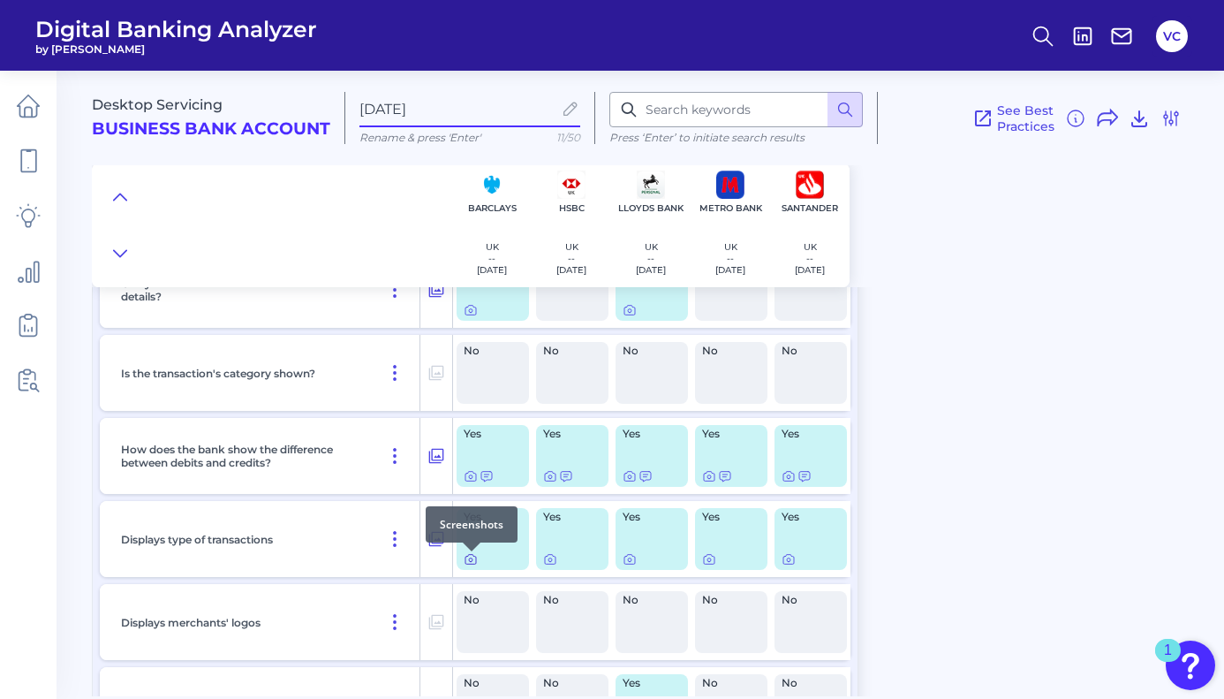
click at [470, 563] on icon at bounding box center [471, 559] width 14 height 14
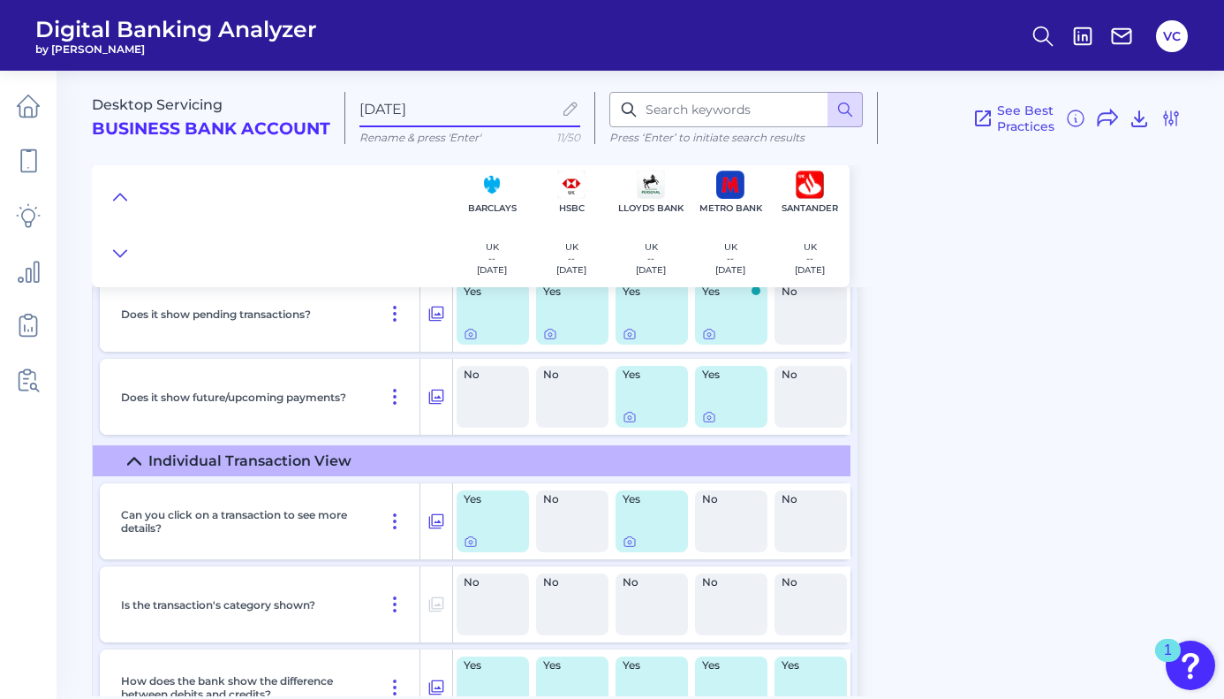
scroll to position [1693, 0]
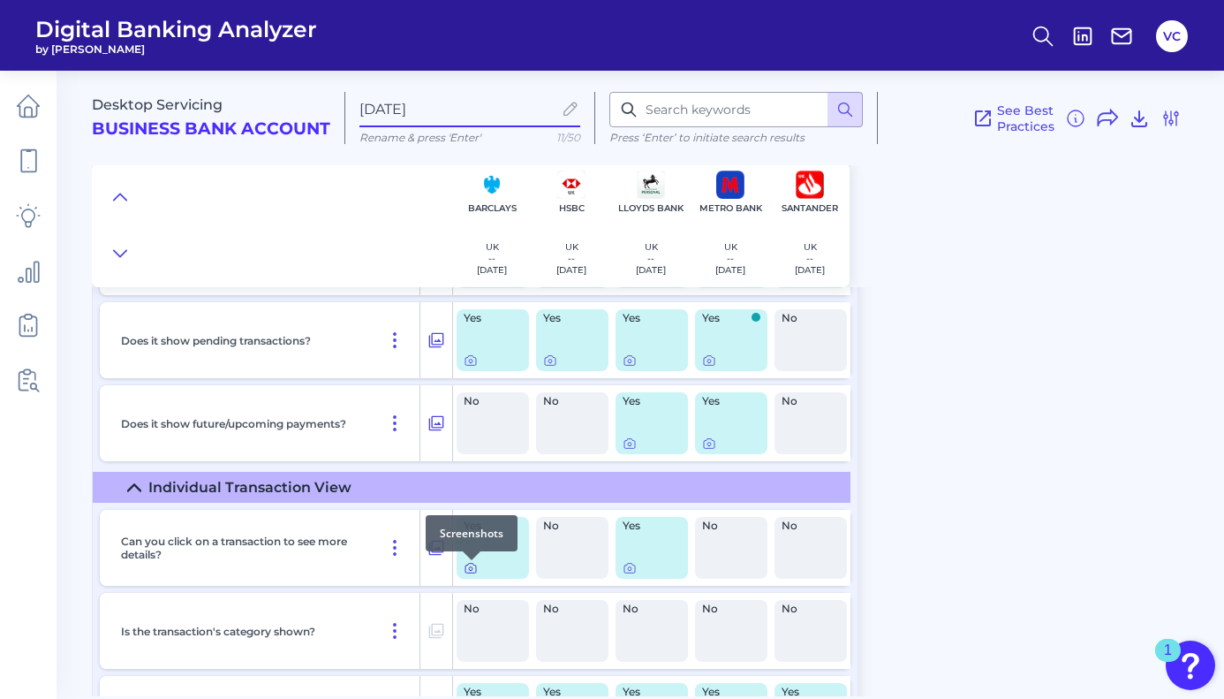
click at [467, 569] on icon at bounding box center [471, 568] width 14 height 14
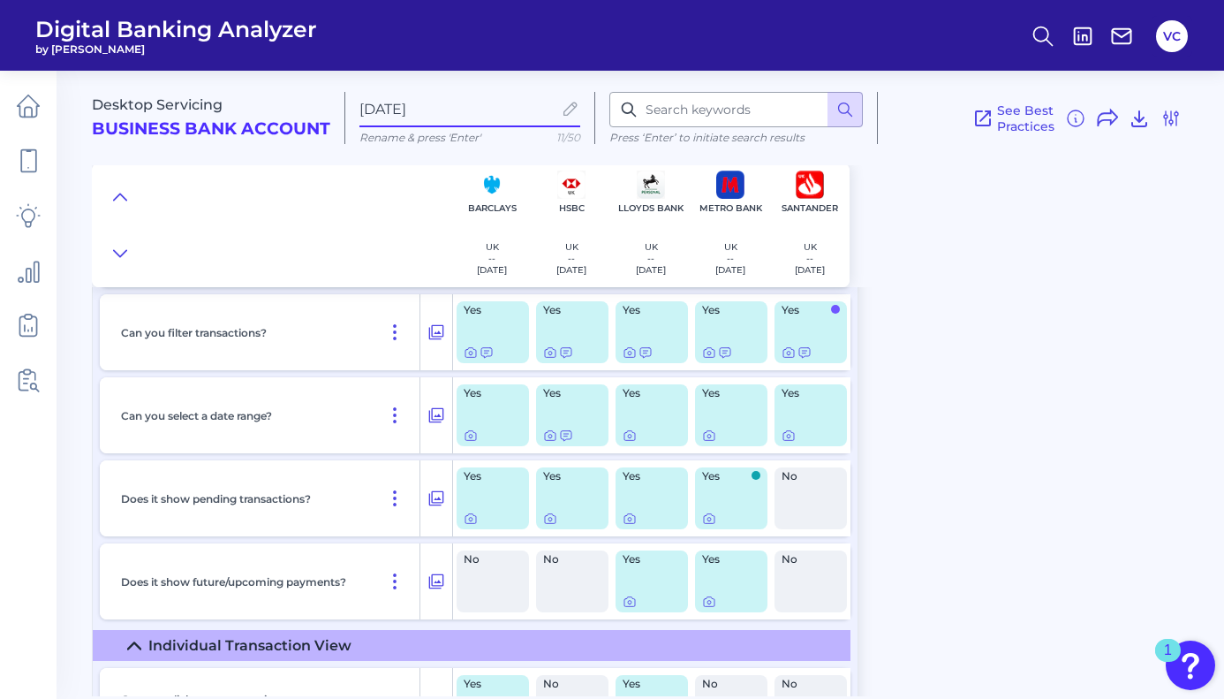
scroll to position [1522, 0]
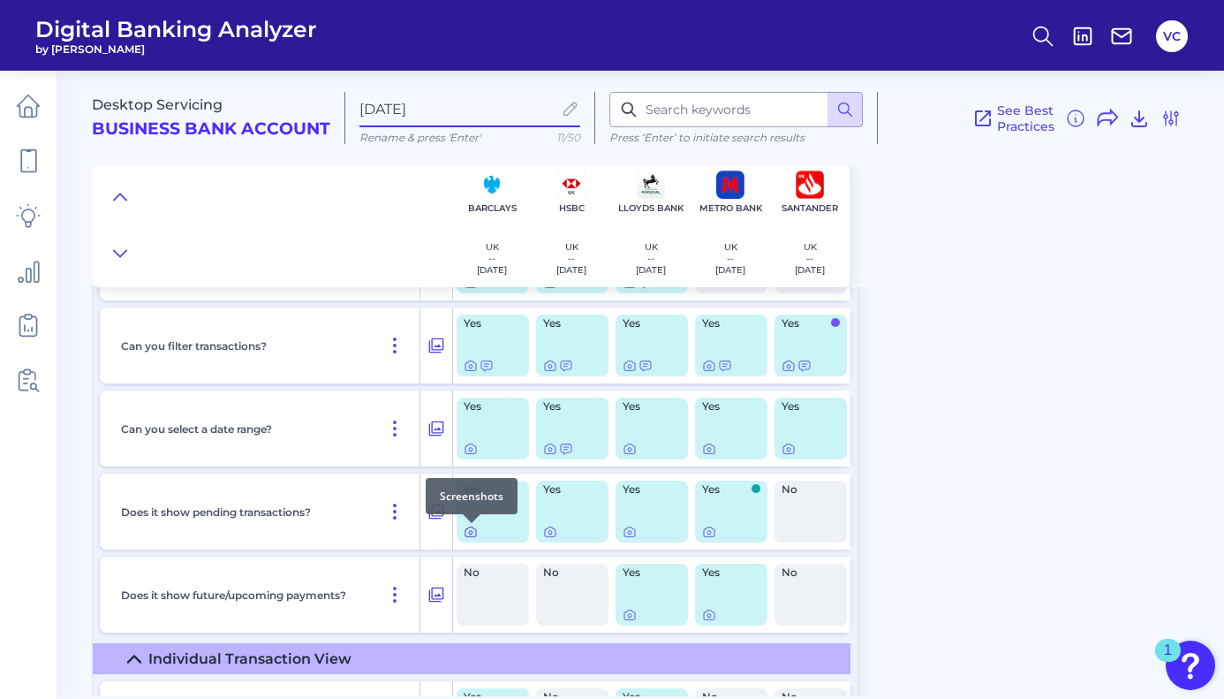
click at [472, 536] on icon at bounding box center [471, 532] width 14 height 14
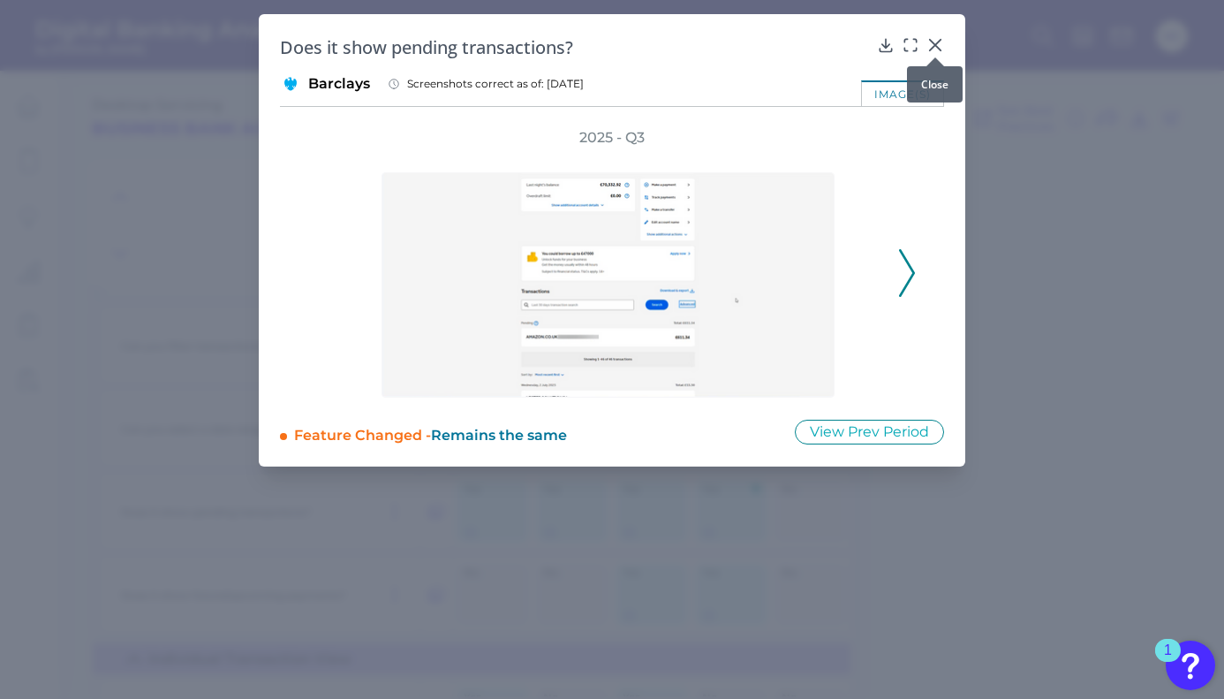
click at [934, 47] on icon at bounding box center [935, 45] width 18 height 18
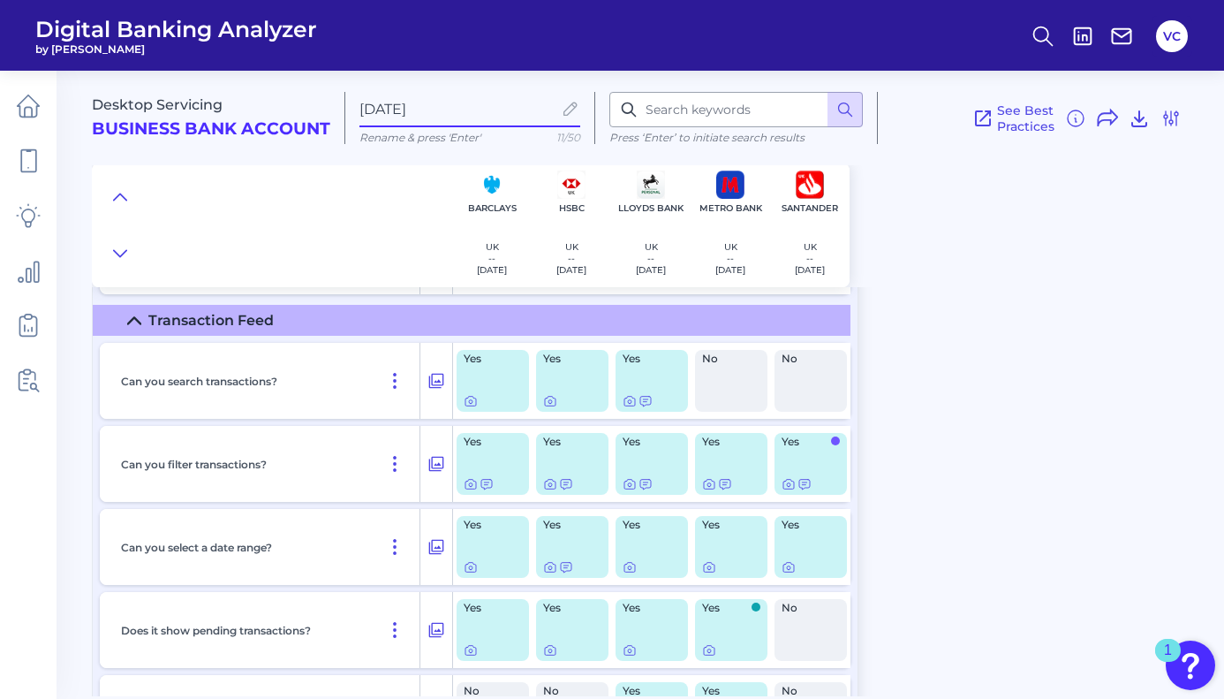
scroll to position [1400, 0]
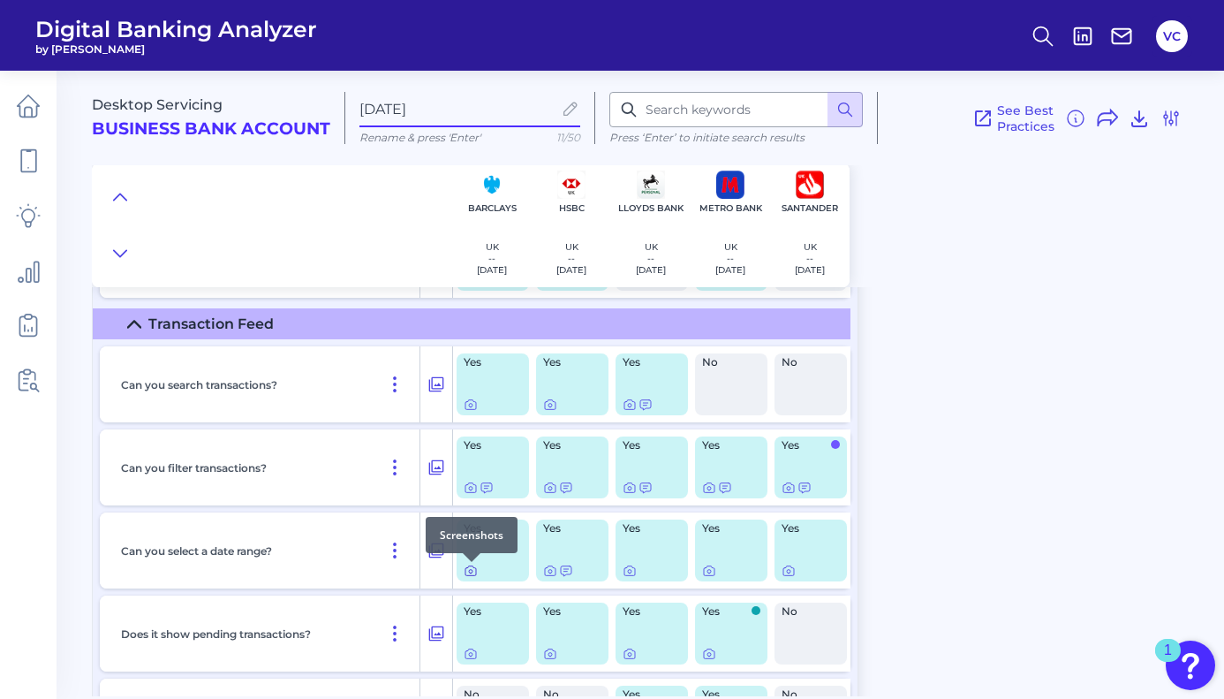
click at [469, 571] on icon at bounding box center [471, 572] width 4 height 4
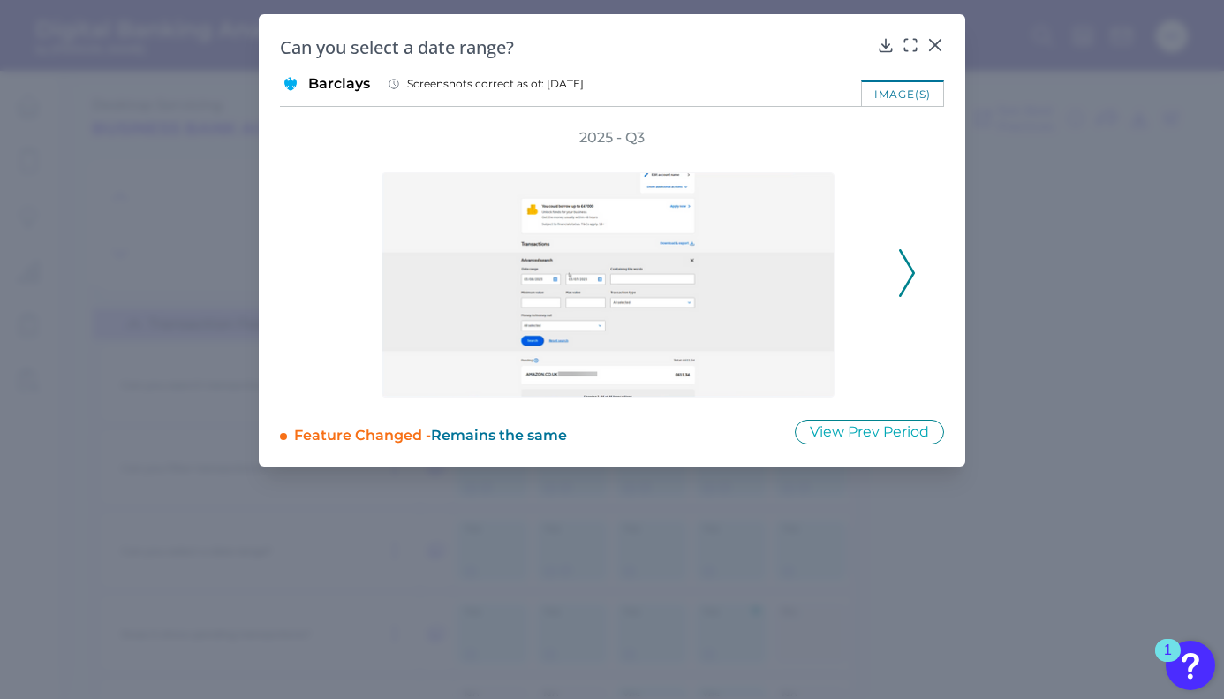
click at [911, 278] on icon at bounding box center [907, 273] width 16 height 48
click at [910, 276] on polyline at bounding box center [906, 272] width 13 height 45
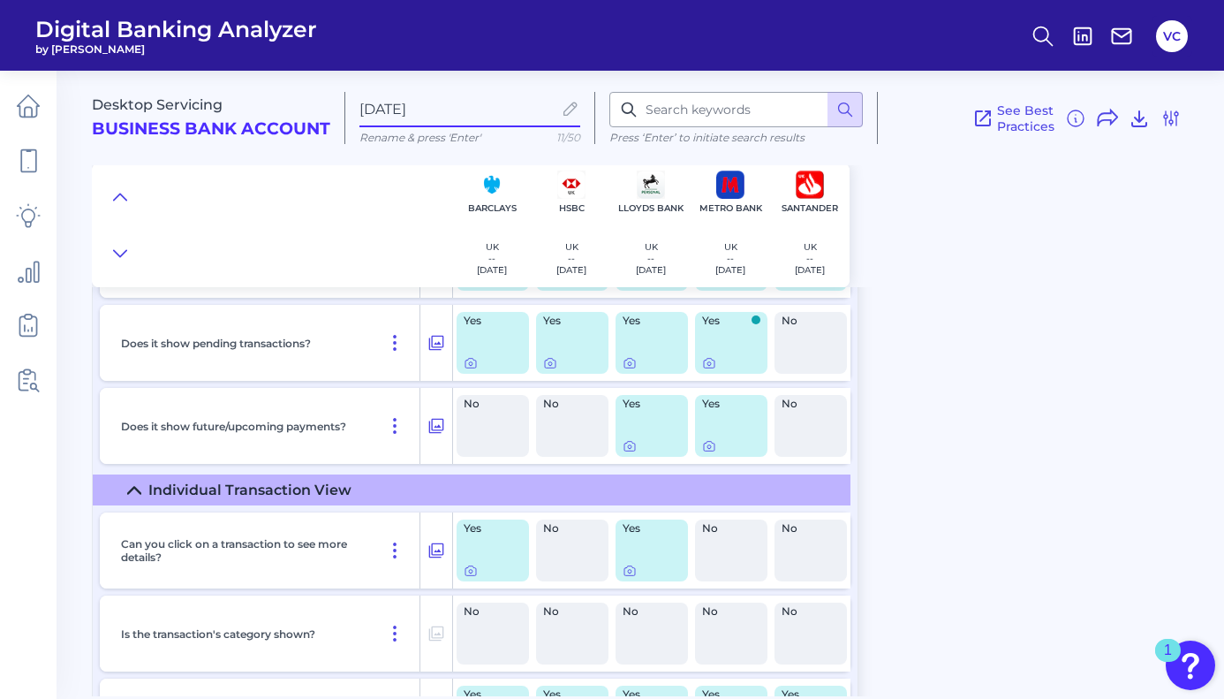
scroll to position [1696, 0]
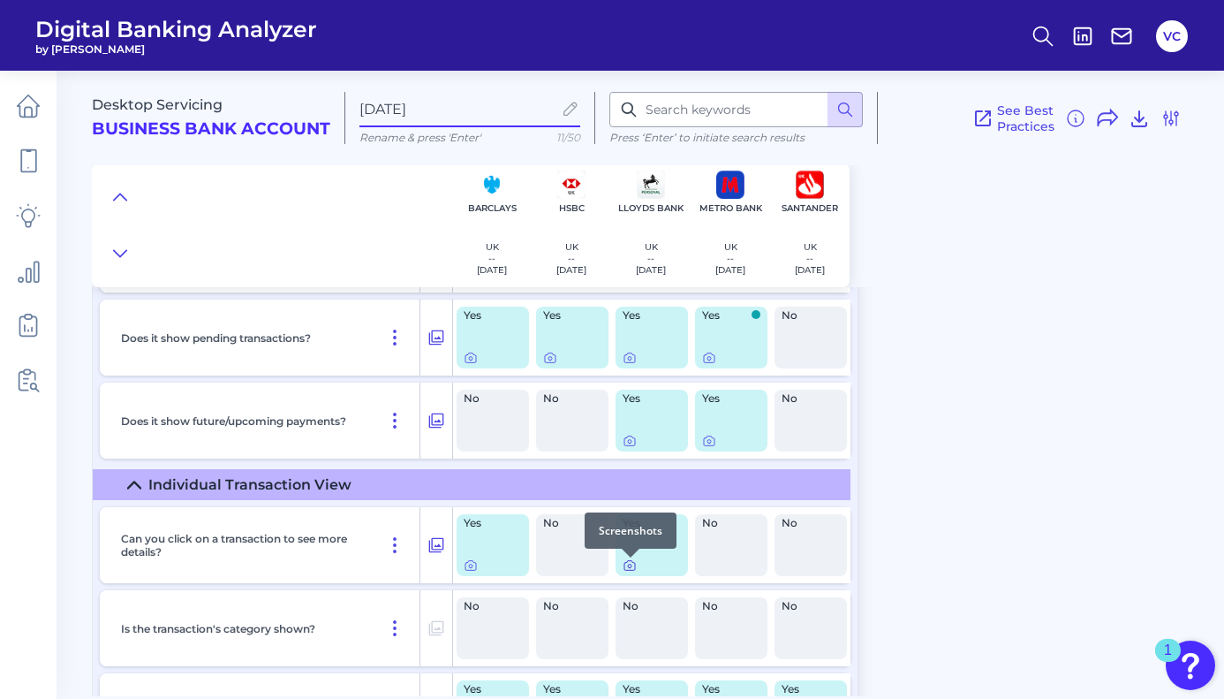
click at [627, 567] on icon at bounding box center [630, 565] width 14 height 14
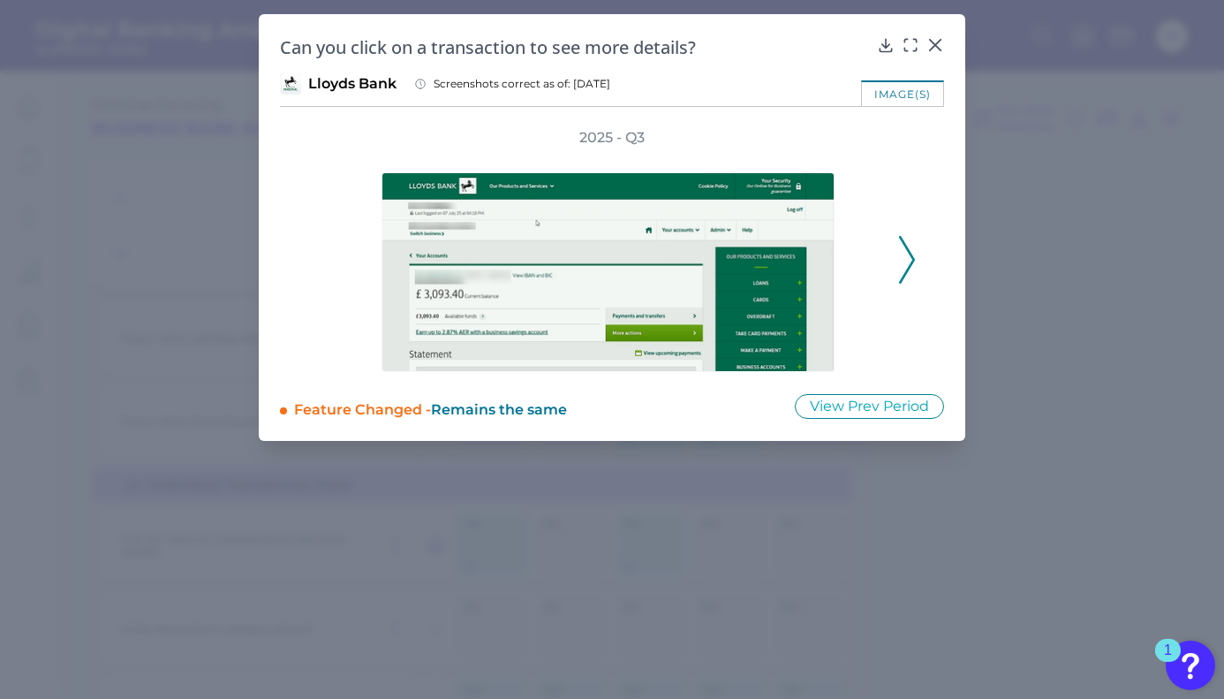
click at [904, 249] on icon at bounding box center [907, 260] width 16 height 48
